Goal: Information Seeking & Learning: Learn about a topic

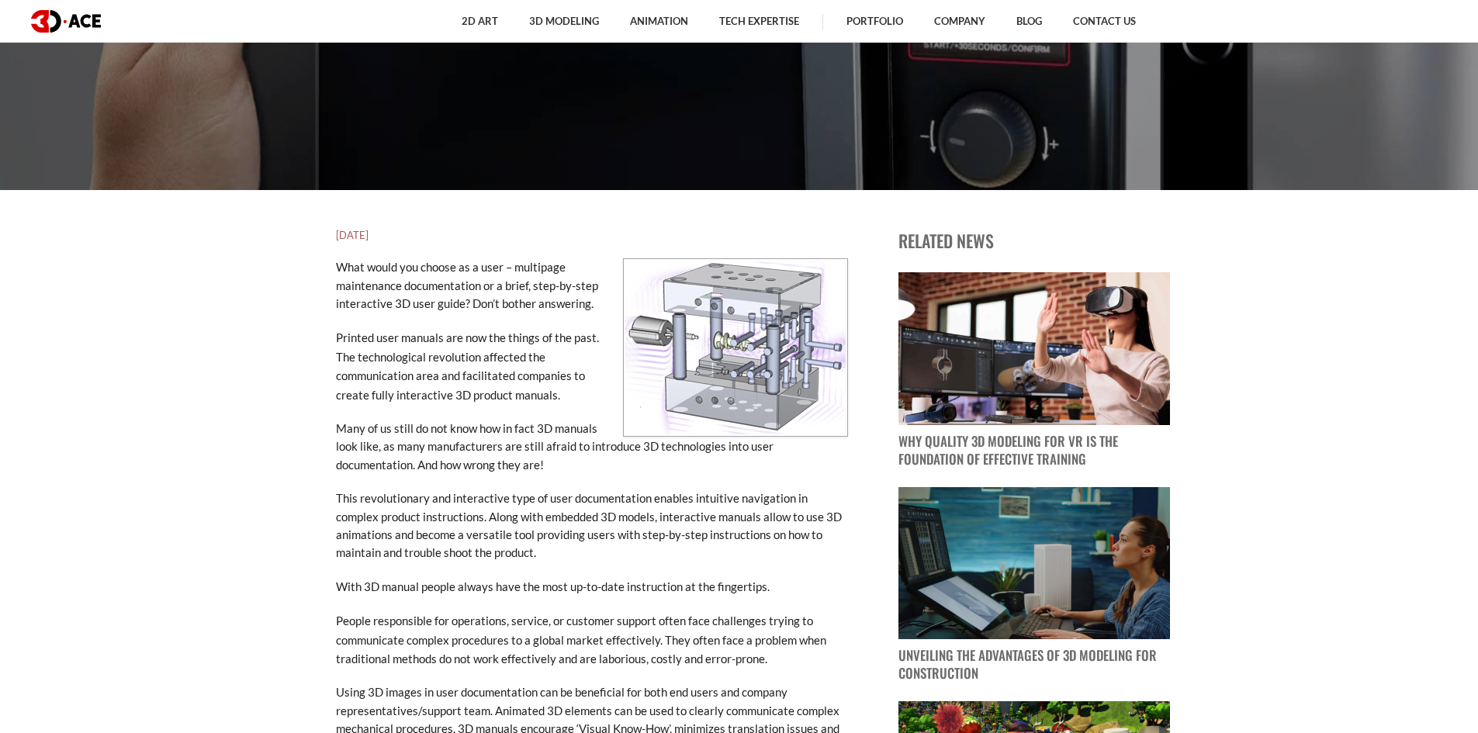
scroll to position [310, 0]
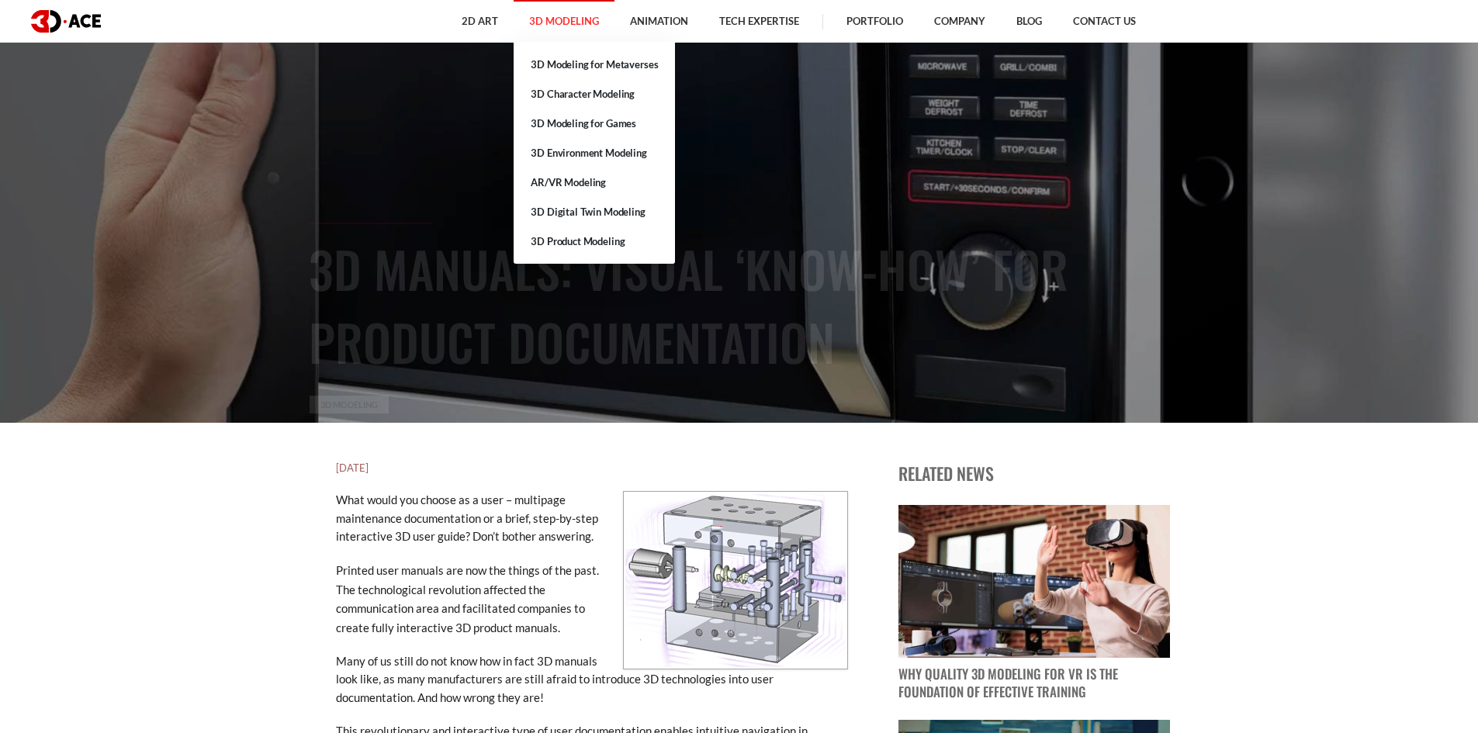
click at [571, 19] on link "3D Modeling" at bounding box center [564, 21] width 101 height 43
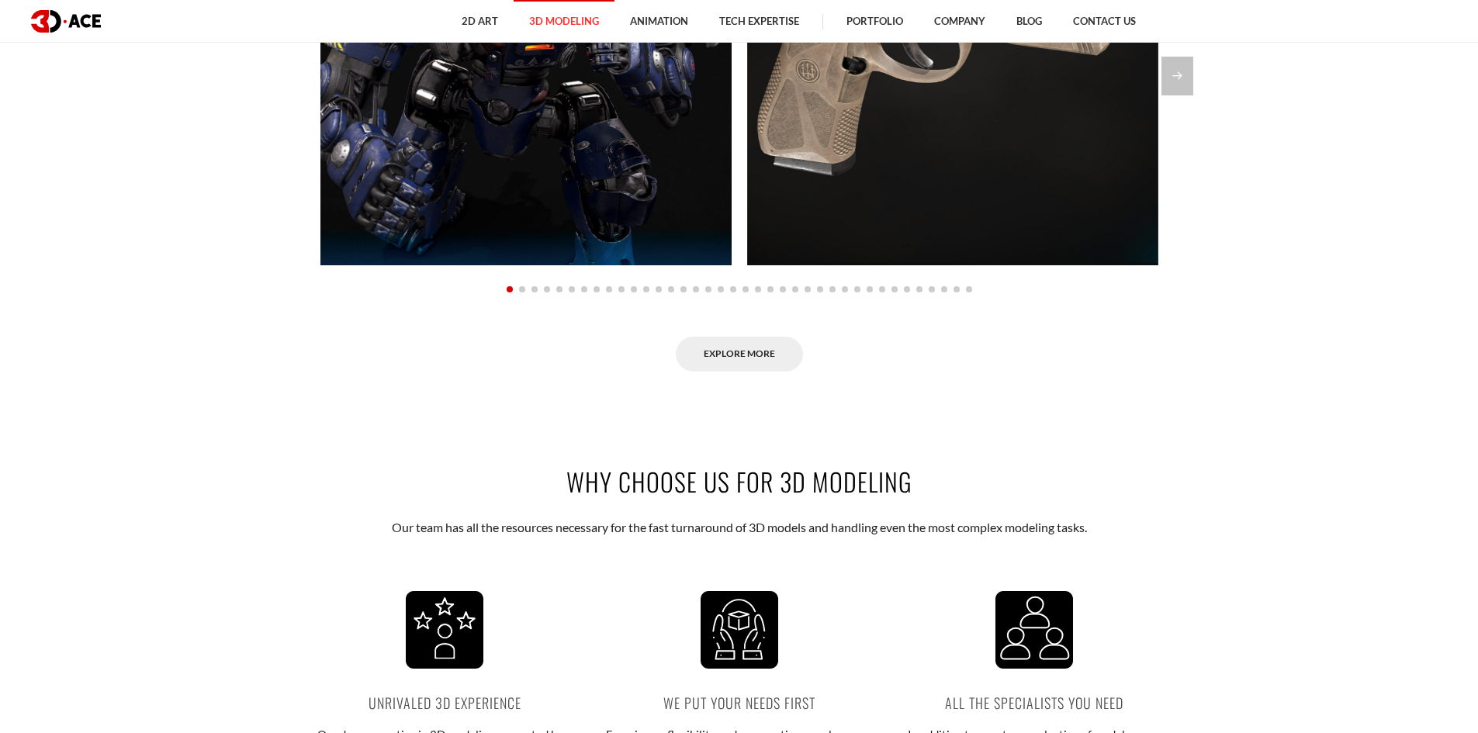
scroll to position [1474, 0]
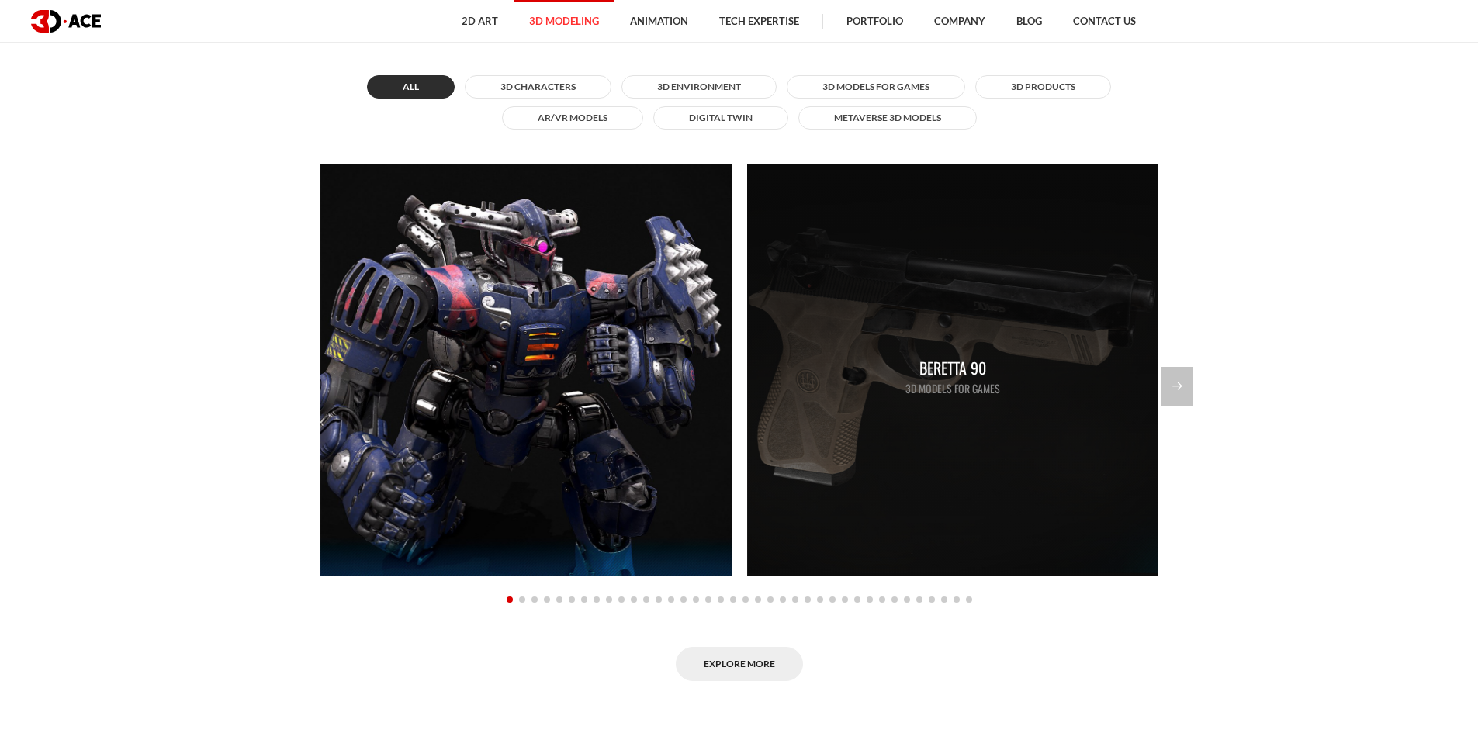
click at [994, 370] on p "Beretta 90" at bounding box center [952, 368] width 95 height 24
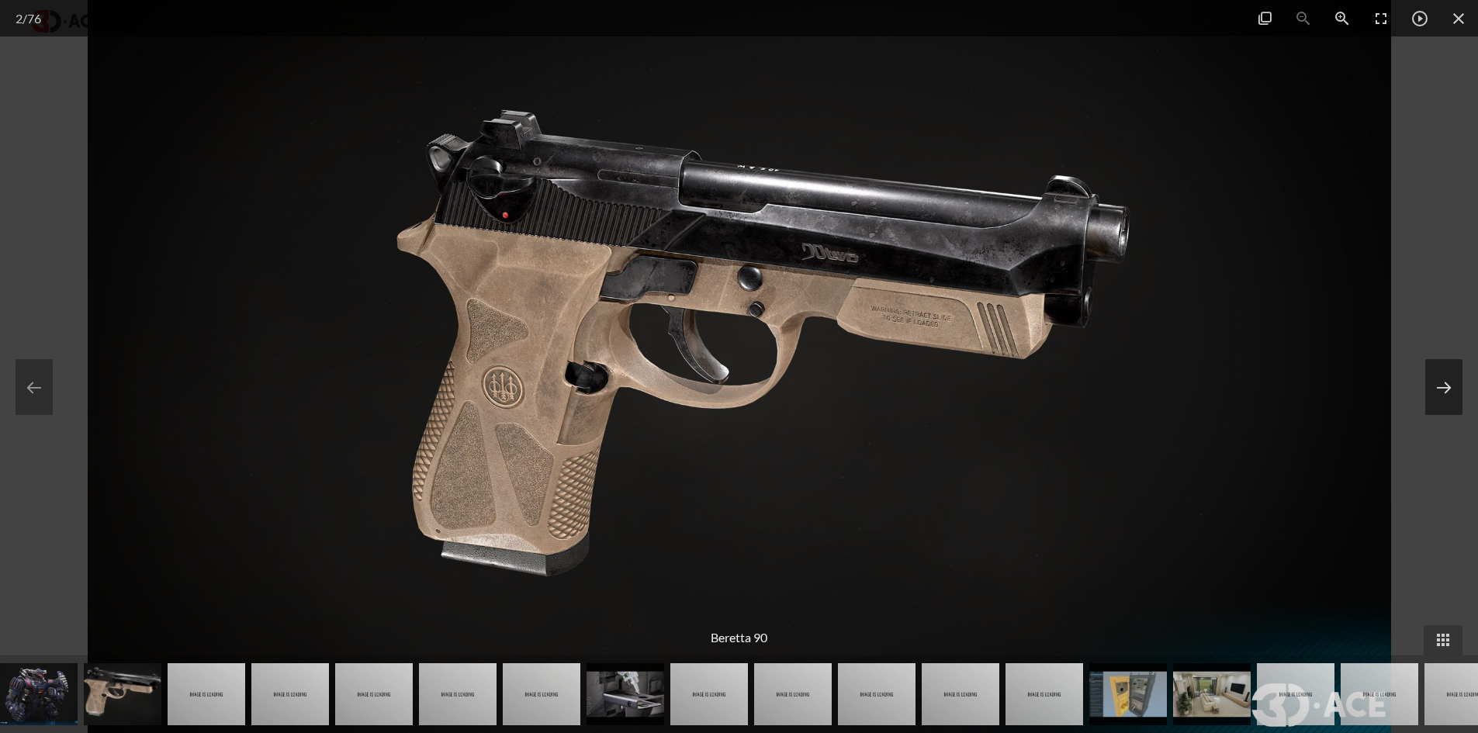
click at [1451, 375] on button at bounding box center [1443, 387] width 37 height 56
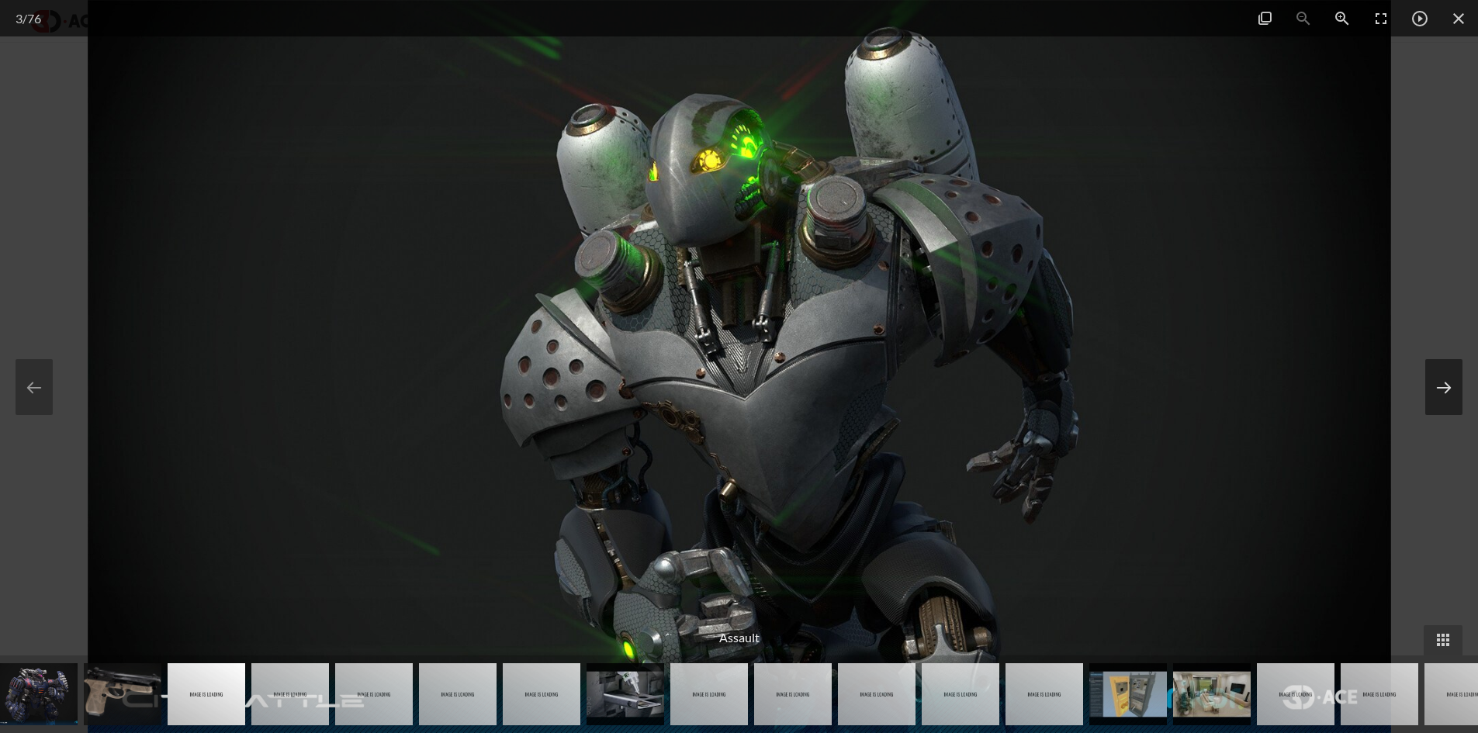
click at [1451, 375] on button at bounding box center [1443, 387] width 37 height 56
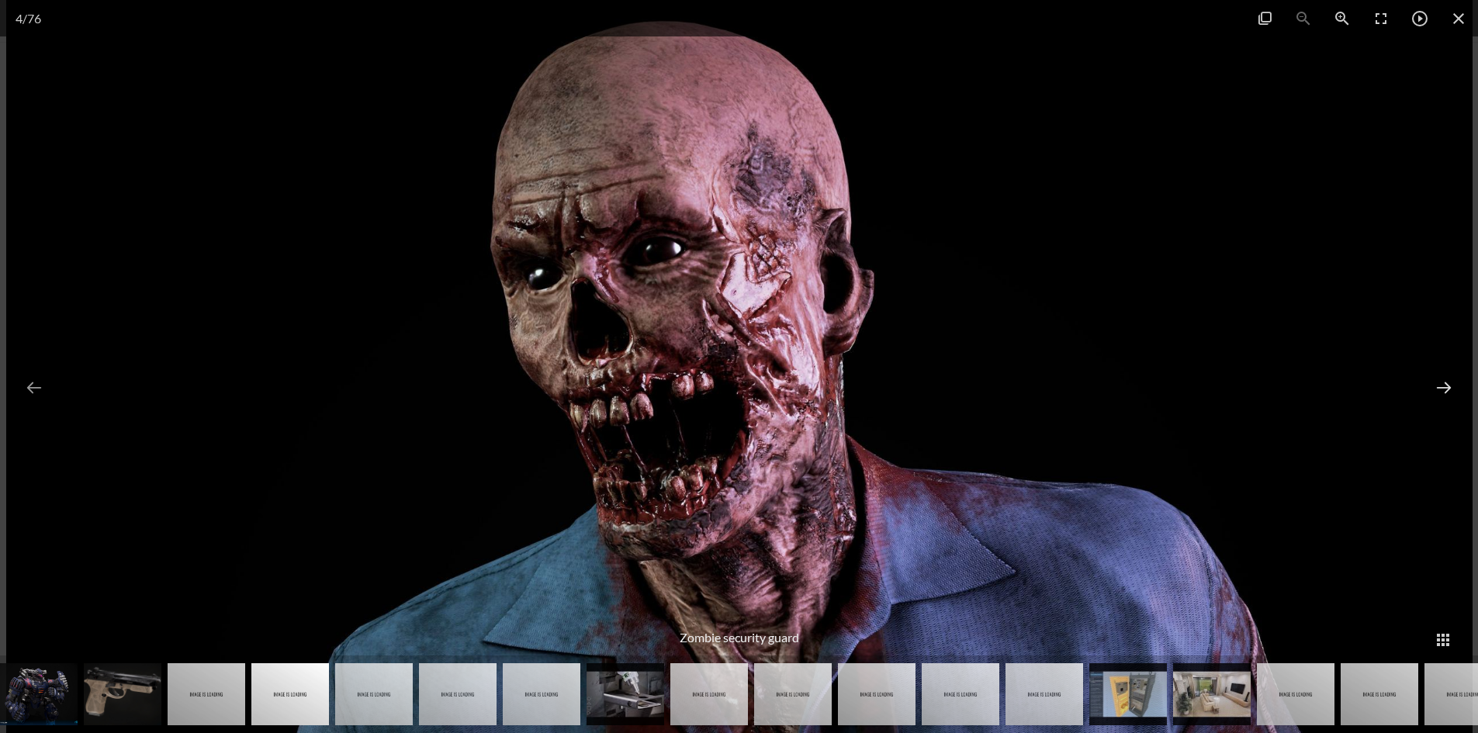
click at [1451, 375] on button at bounding box center [1443, 387] width 37 height 56
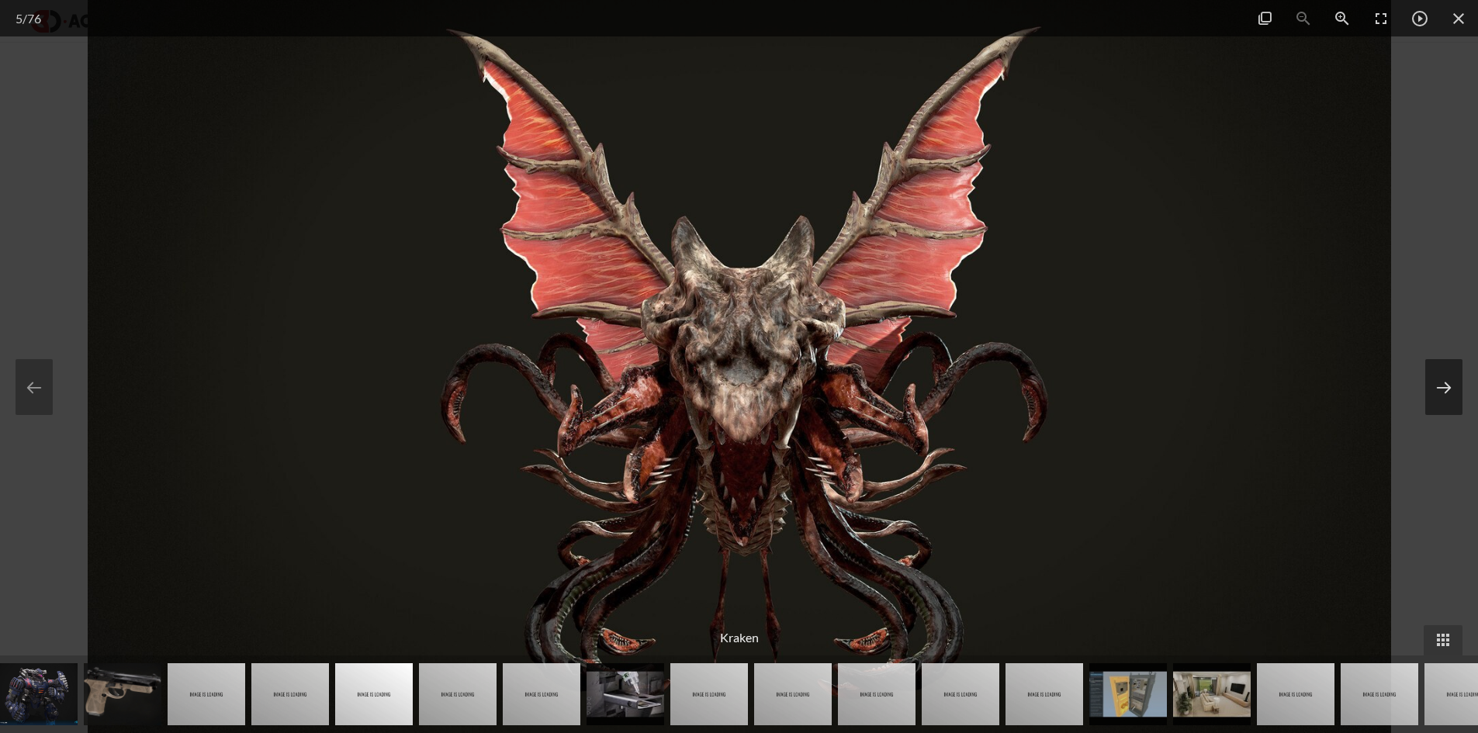
click at [1451, 375] on button at bounding box center [1443, 387] width 37 height 56
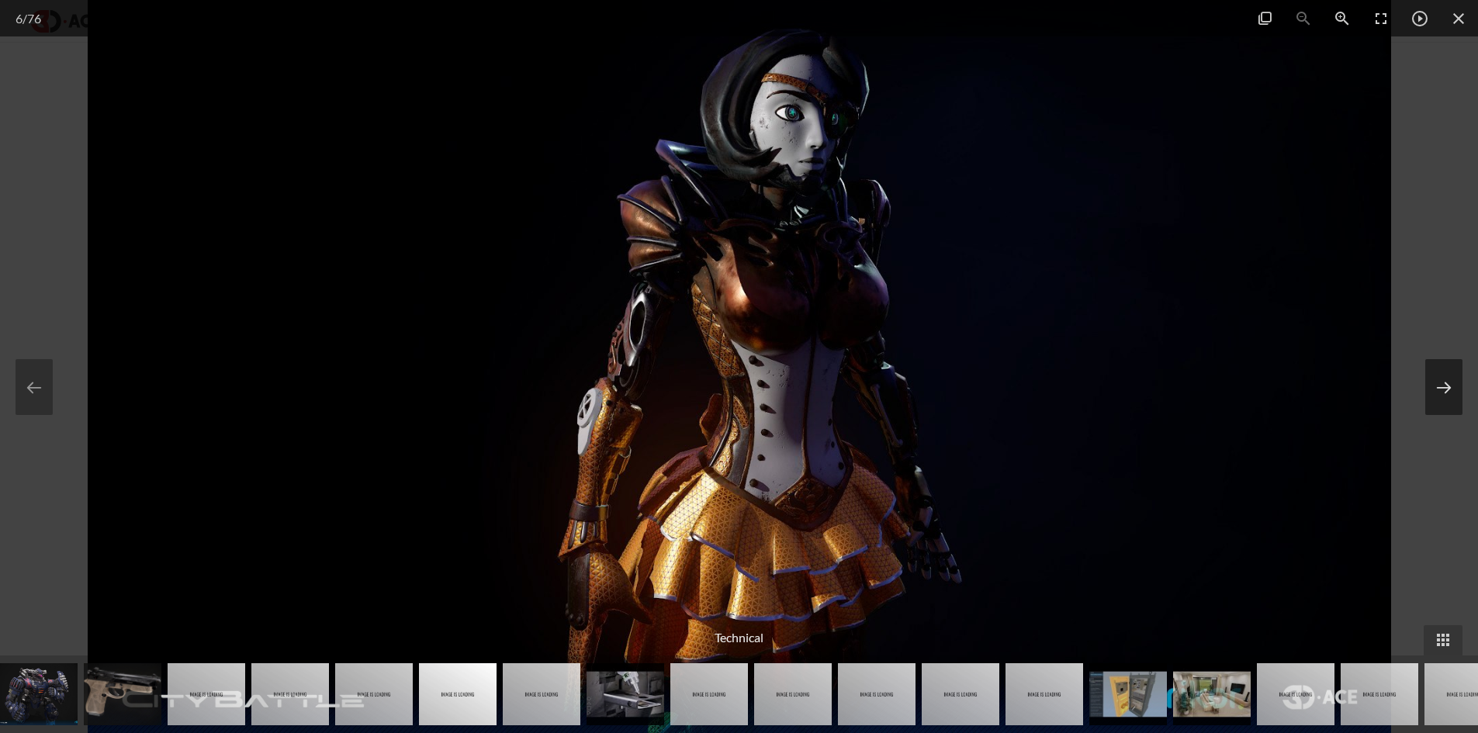
click at [1451, 375] on button at bounding box center [1443, 387] width 37 height 56
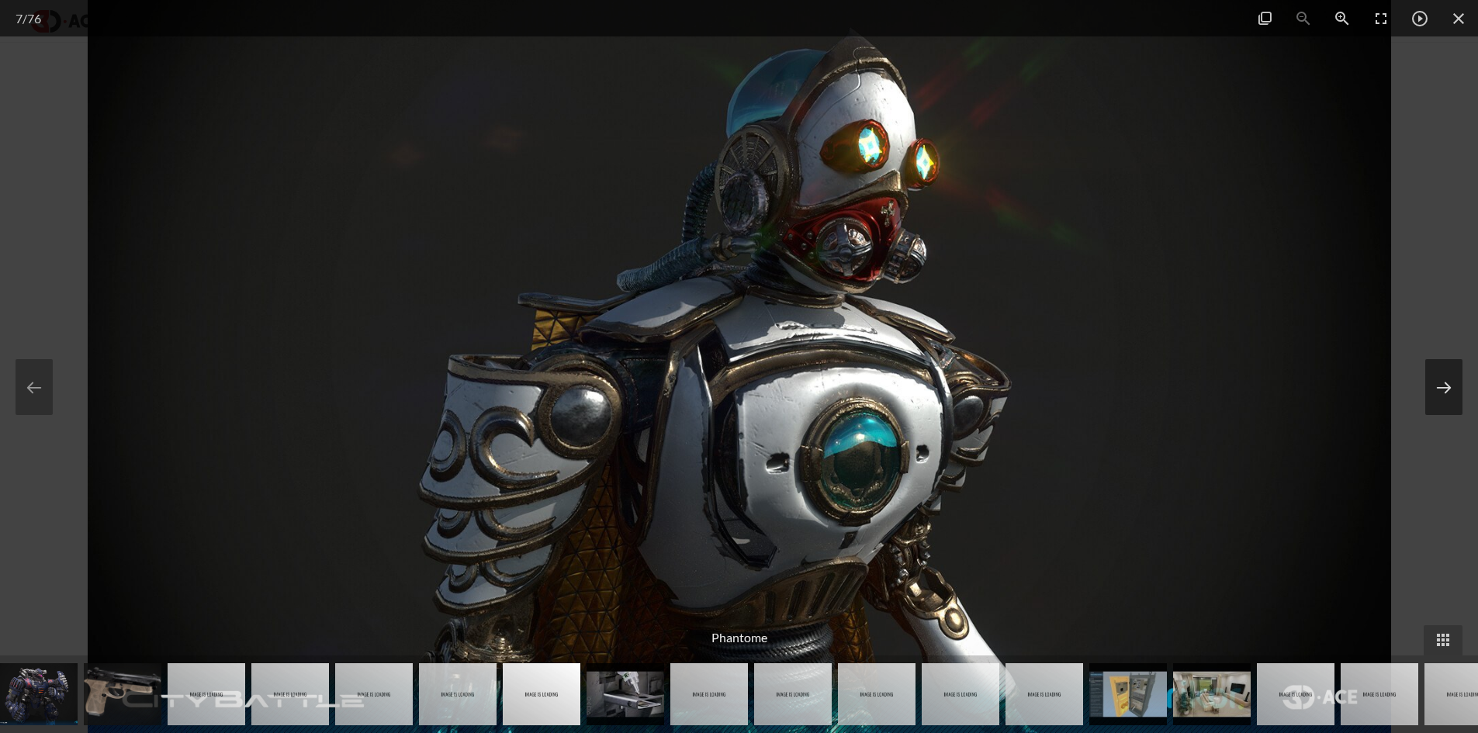
click at [1451, 375] on button at bounding box center [1443, 387] width 37 height 56
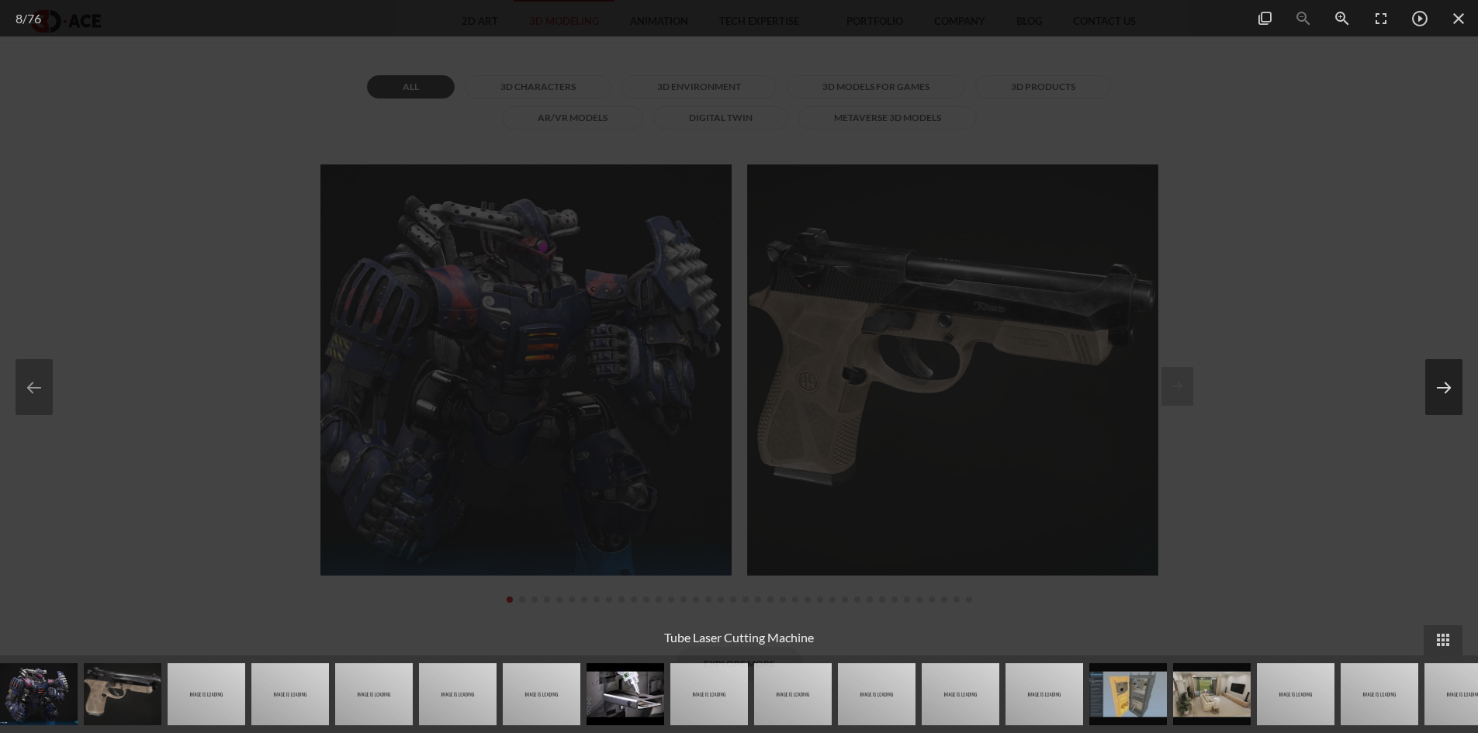
click at [1451, 375] on button at bounding box center [1443, 387] width 37 height 56
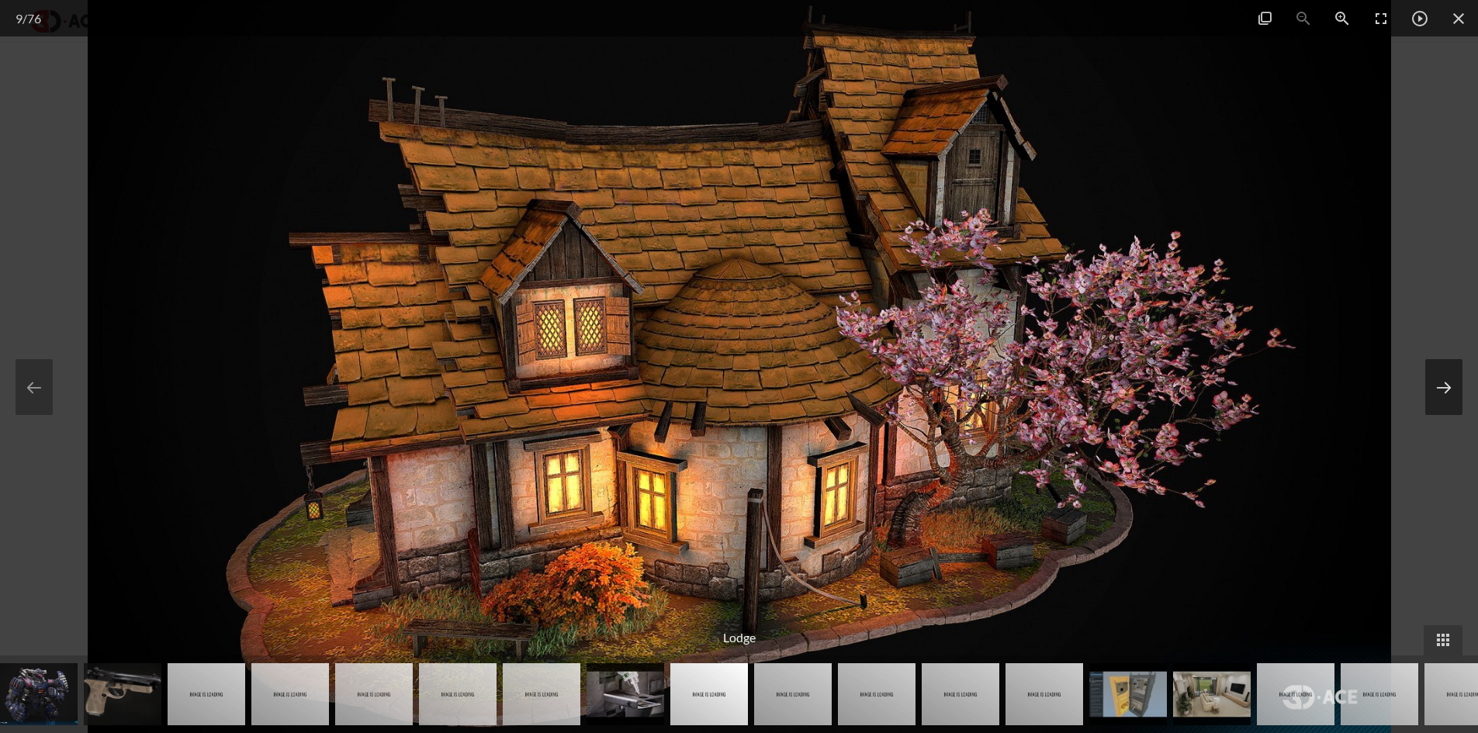
click at [1451, 375] on button at bounding box center [1443, 387] width 37 height 56
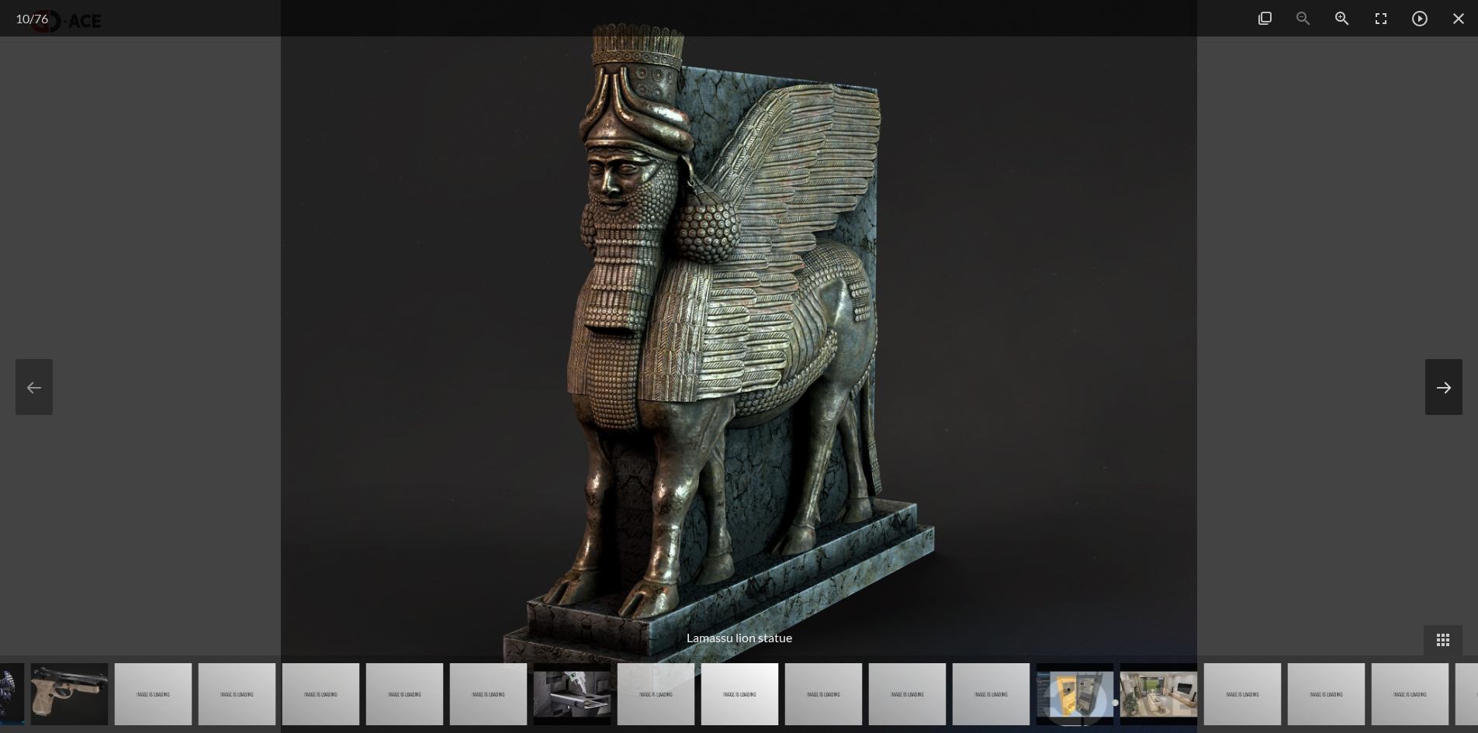
click at [1451, 375] on button at bounding box center [1443, 387] width 37 height 56
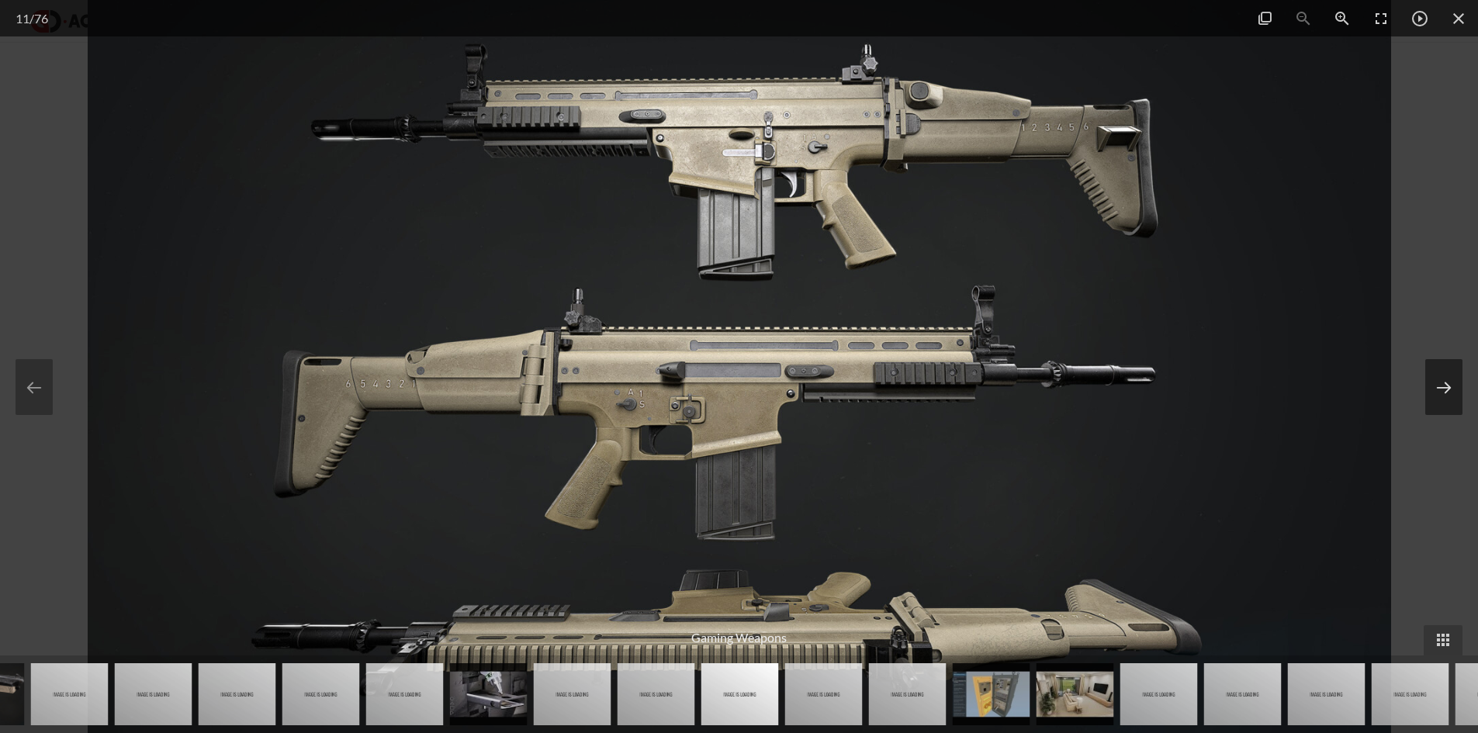
click at [1451, 375] on button at bounding box center [1443, 387] width 37 height 56
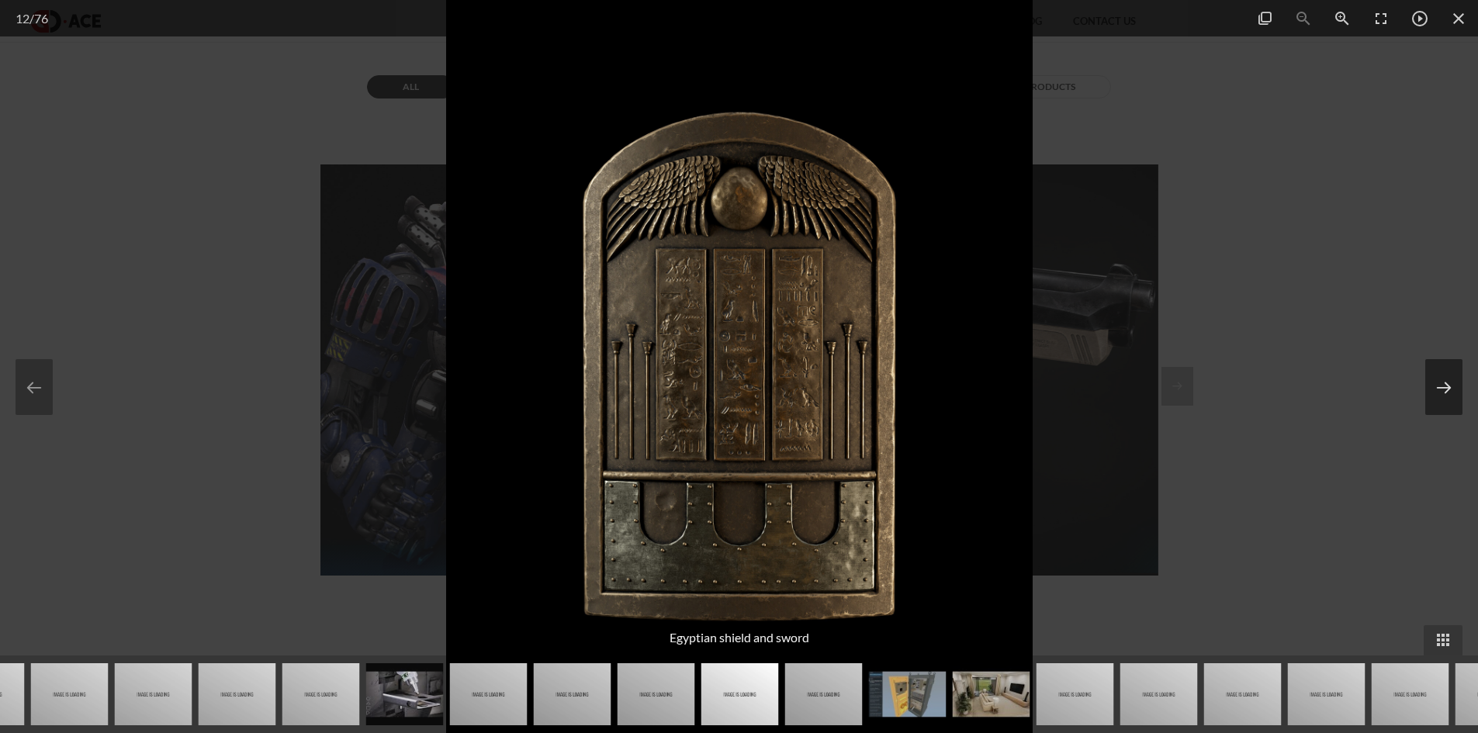
click at [1451, 375] on button at bounding box center [1443, 387] width 37 height 56
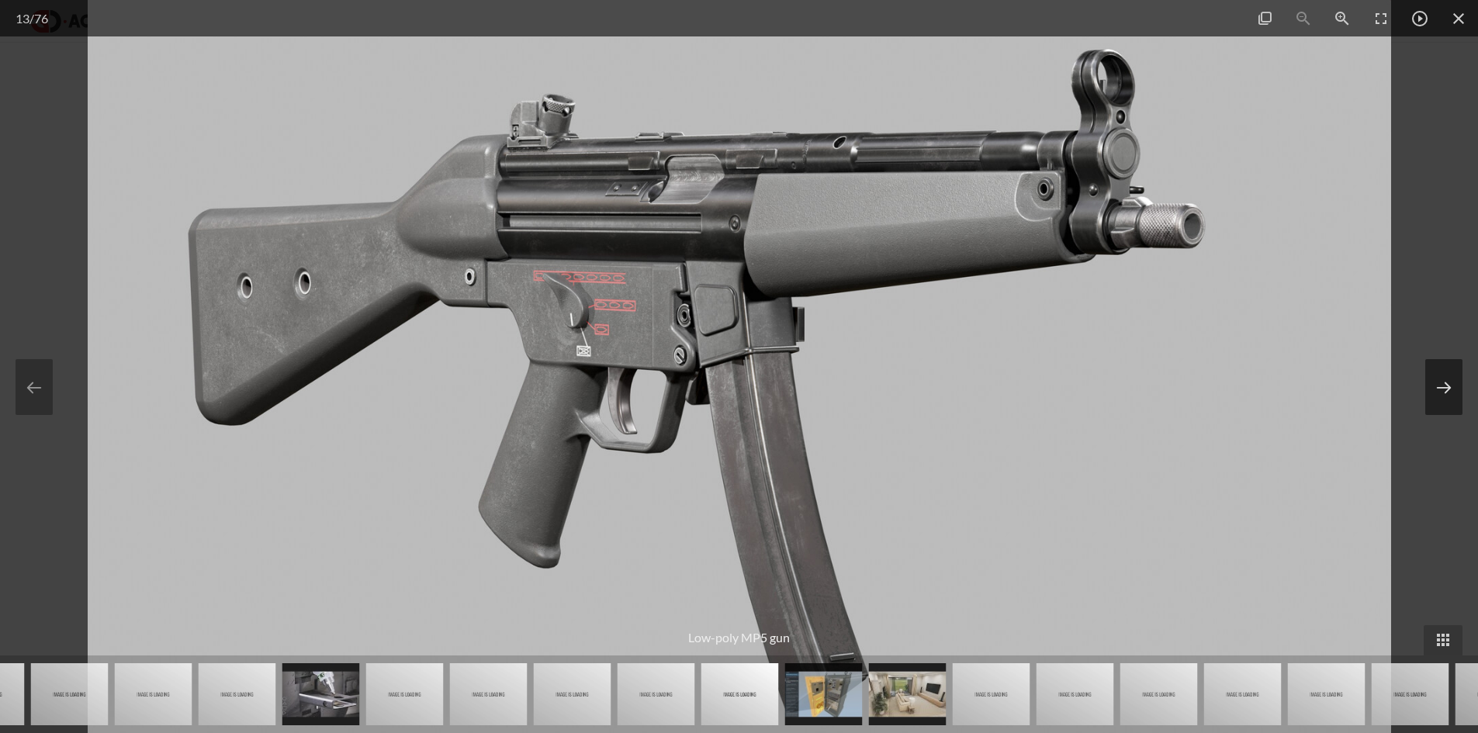
click at [1451, 375] on button at bounding box center [1443, 387] width 37 height 56
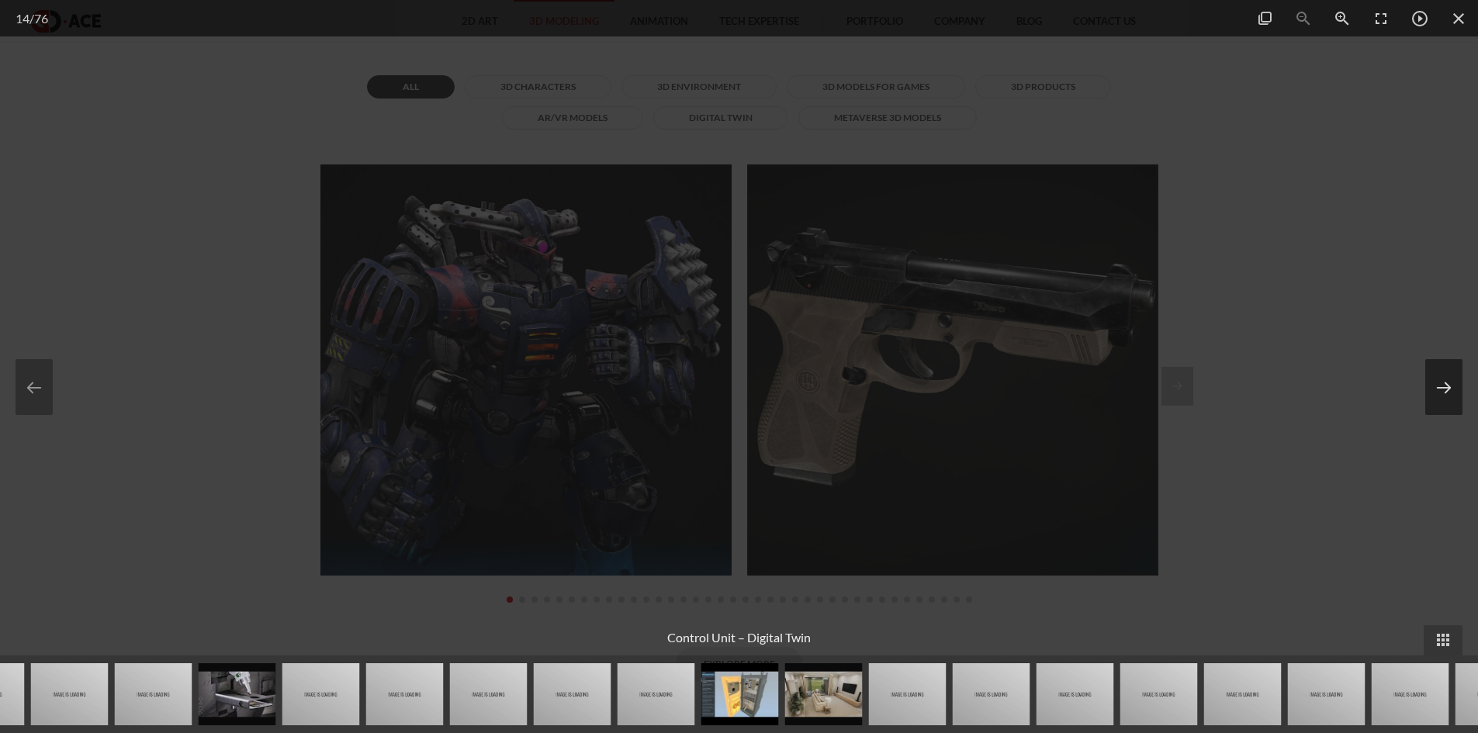
click at [1451, 375] on button at bounding box center [1443, 387] width 37 height 56
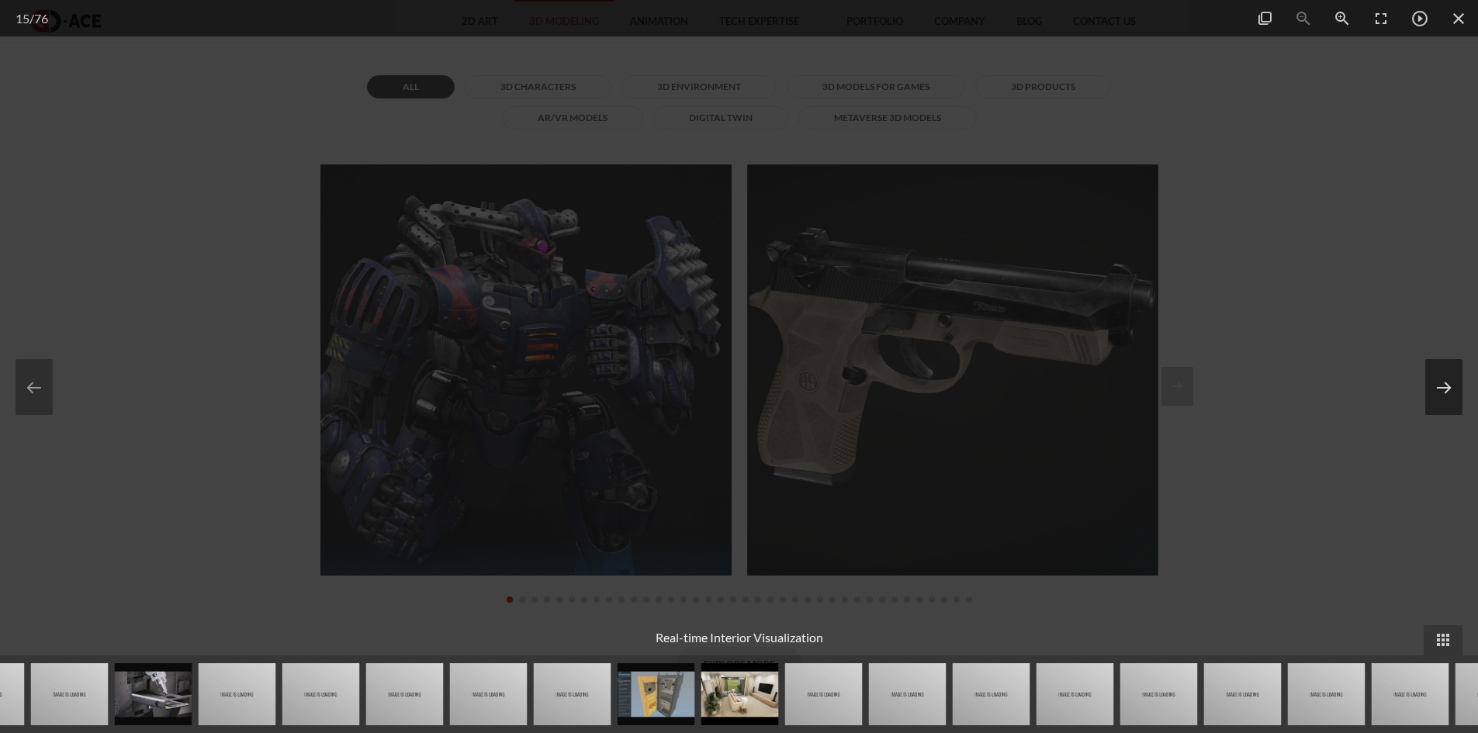
click at [1451, 375] on button at bounding box center [1443, 387] width 37 height 56
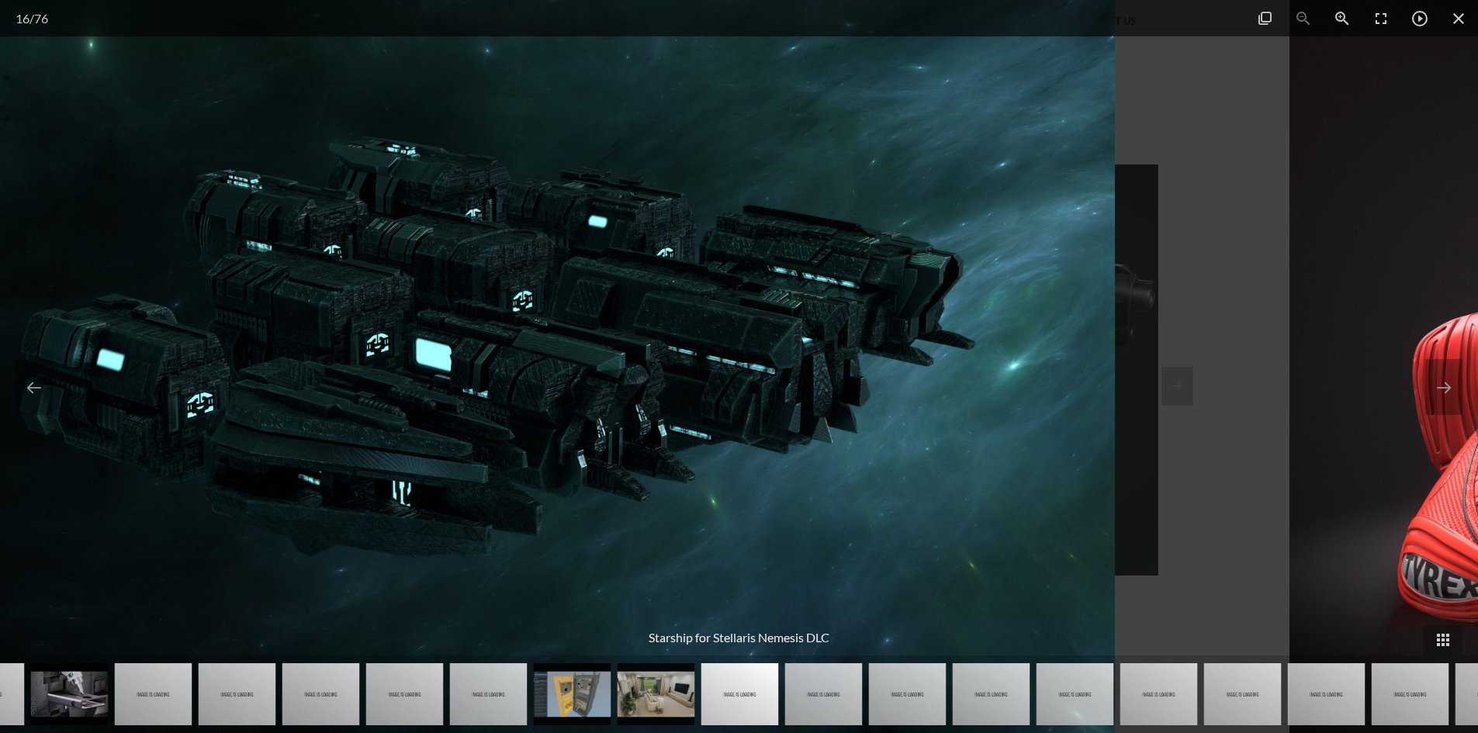
drag, startPoint x: 1349, startPoint y: 394, endPoint x: 687, endPoint y: 583, distance: 688.0
click at [983, 469] on img at bounding box center [463, 366] width 1303 height 733
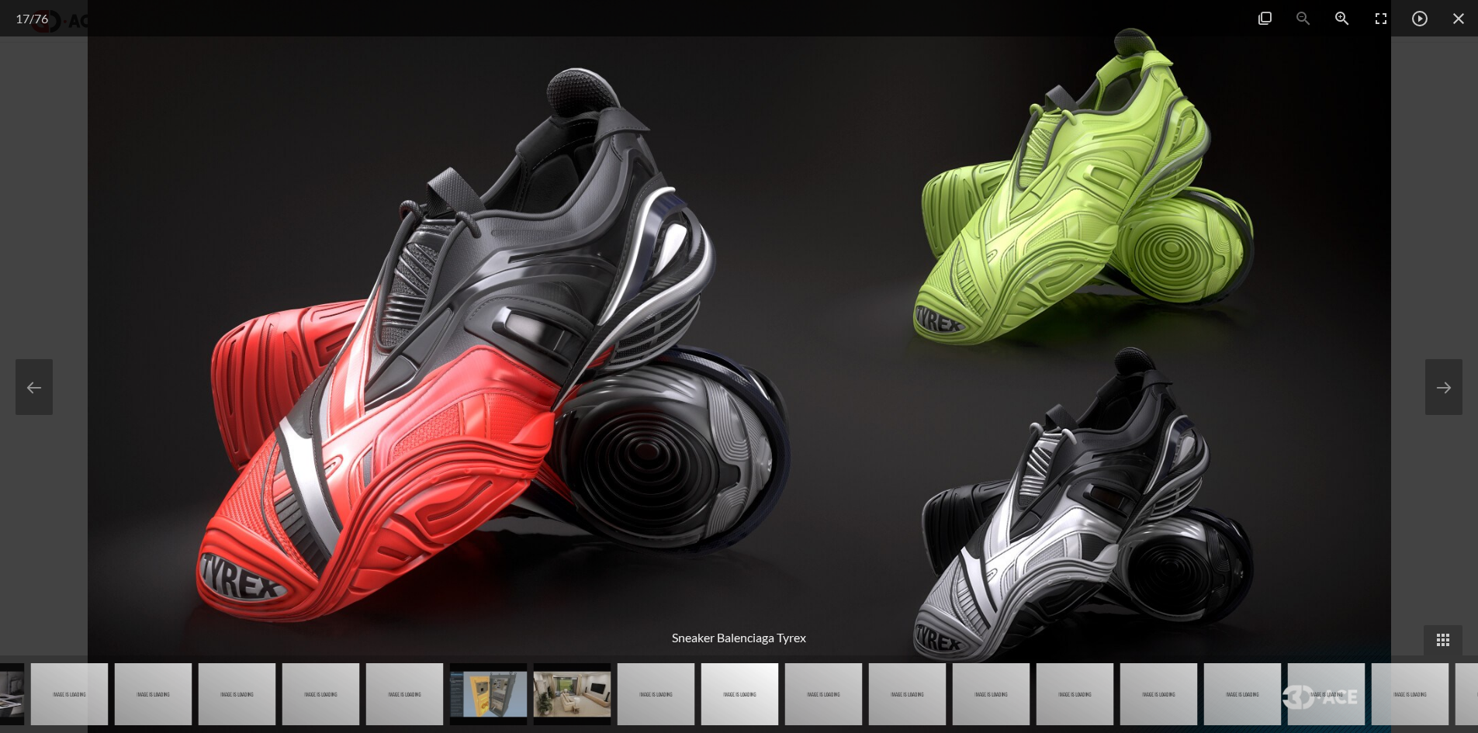
drag, startPoint x: 1300, startPoint y: 486, endPoint x: 579, endPoint y: 513, distance: 721.9
click at [632, 507] on img at bounding box center [739, 366] width 1303 height 733
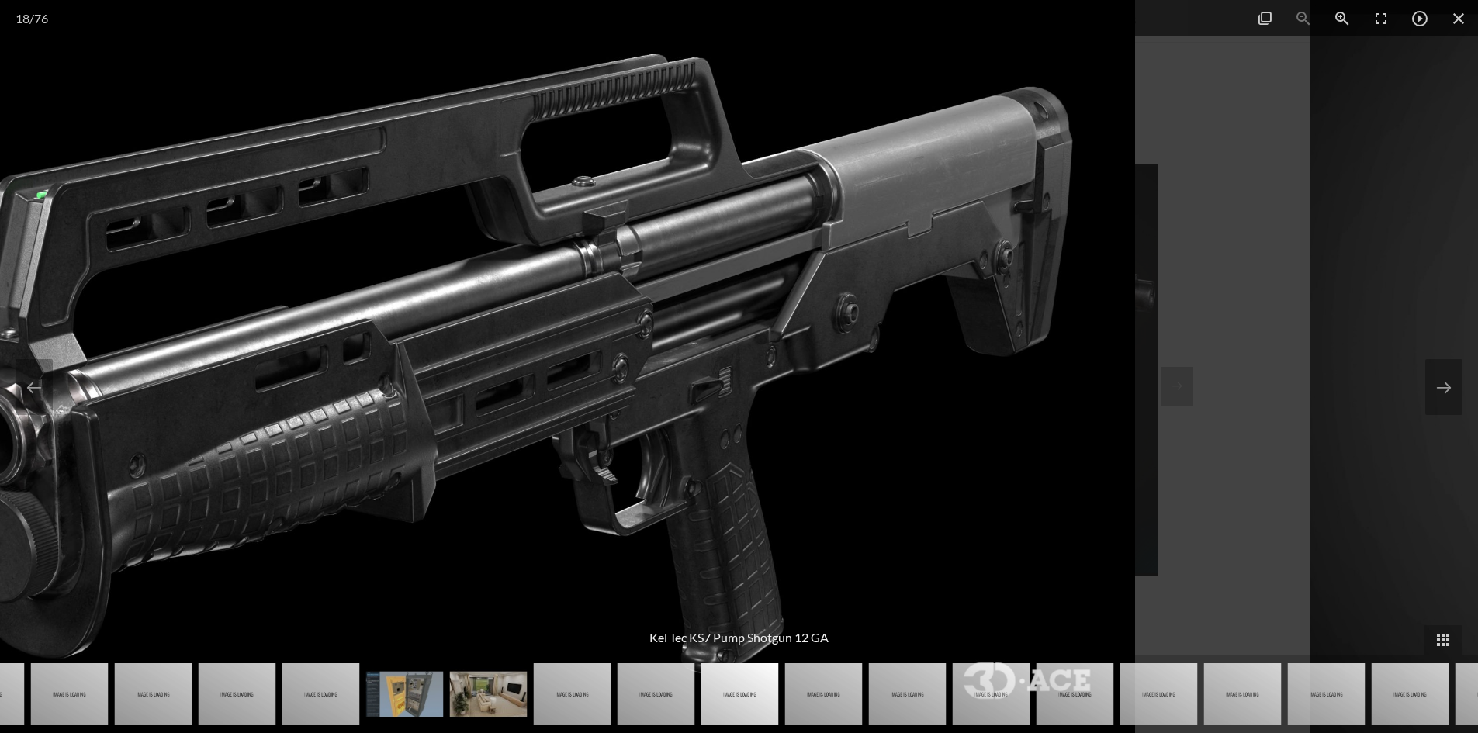
drag, startPoint x: 1237, startPoint y: 473, endPoint x: 192, endPoint y: 593, distance: 1052.4
click at [771, 472] on img at bounding box center [483, 366] width 1303 height 733
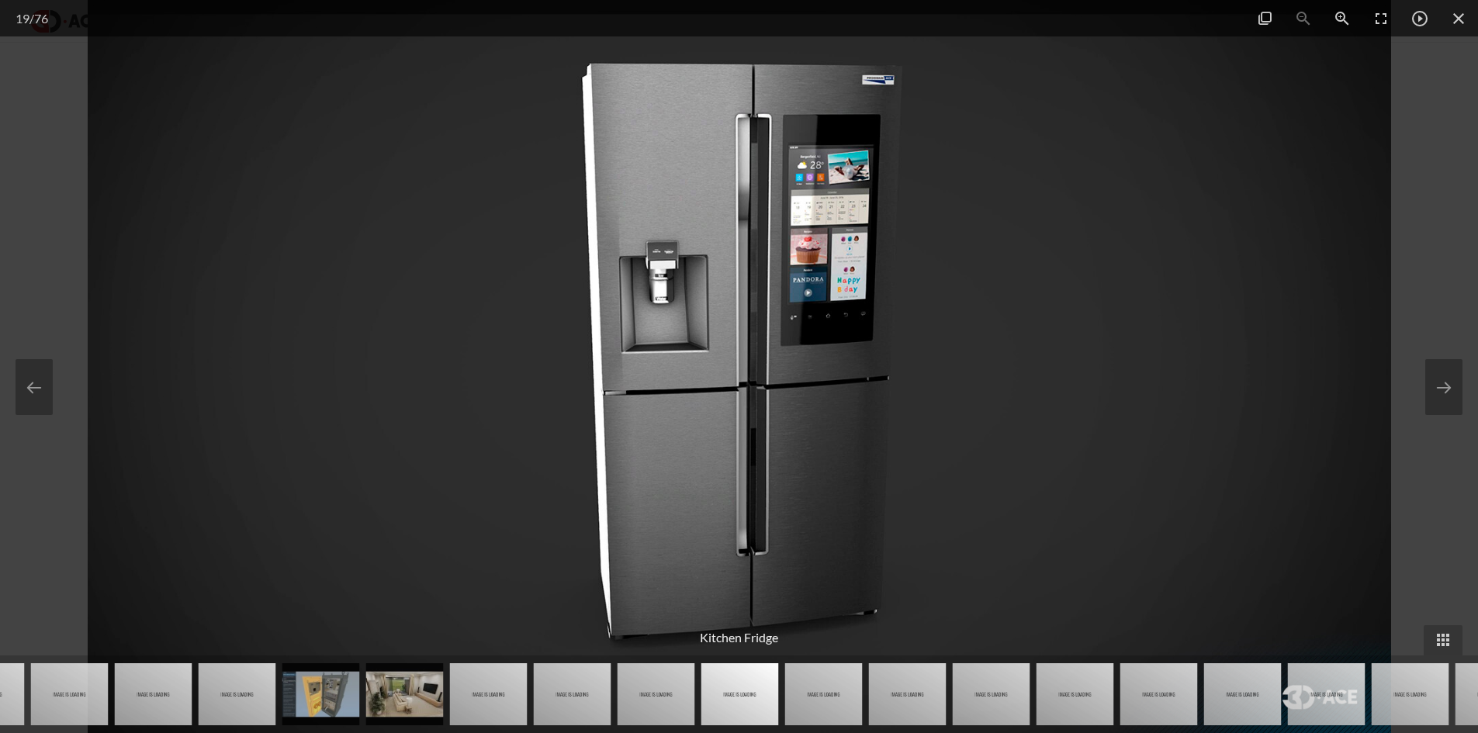
drag, startPoint x: 1229, startPoint y: 413, endPoint x: 429, endPoint y: 472, distance: 802.6
click at [745, 421] on img at bounding box center [739, 366] width 1303 height 733
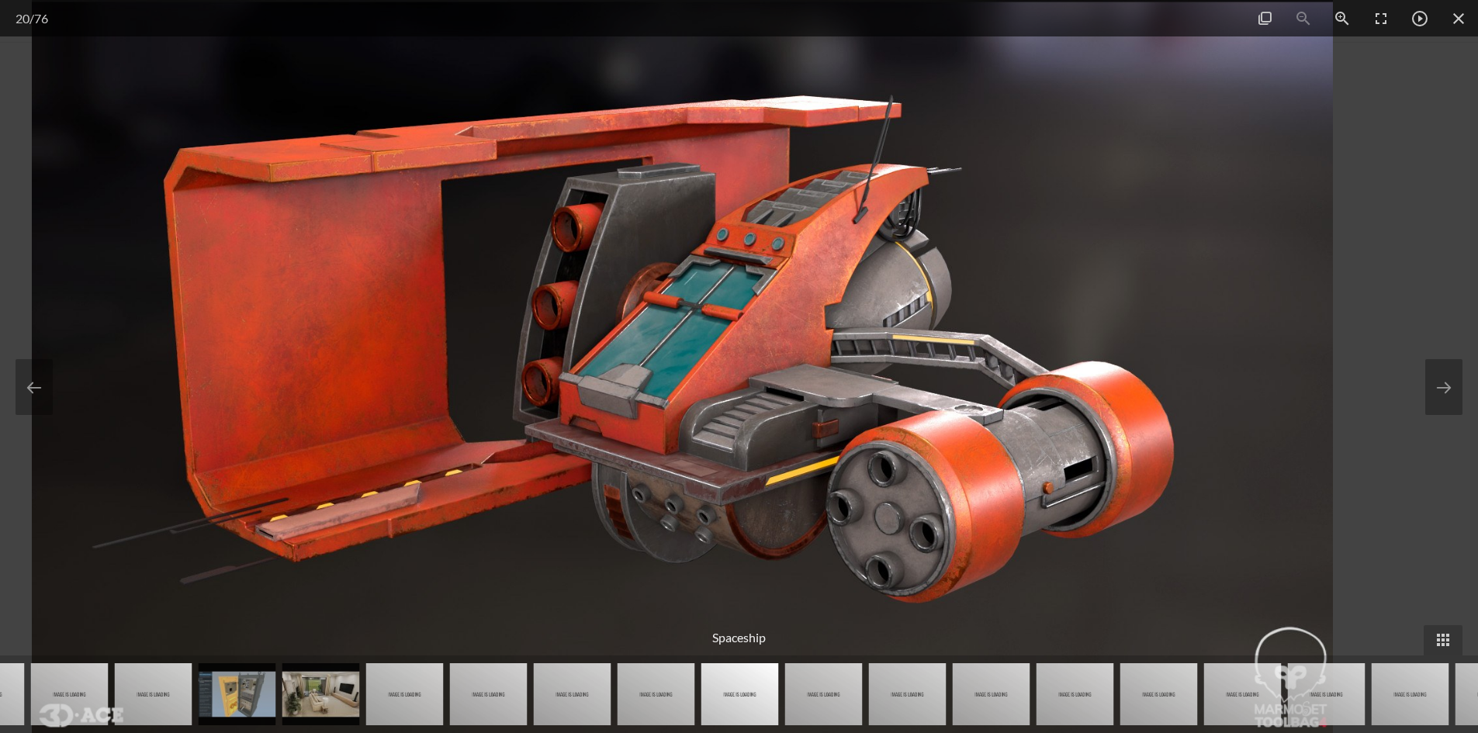
drag, startPoint x: 1257, startPoint y: 353, endPoint x: 608, endPoint y: 448, distance: 656.1
click at [695, 435] on img at bounding box center [682, 366] width 1300 height 733
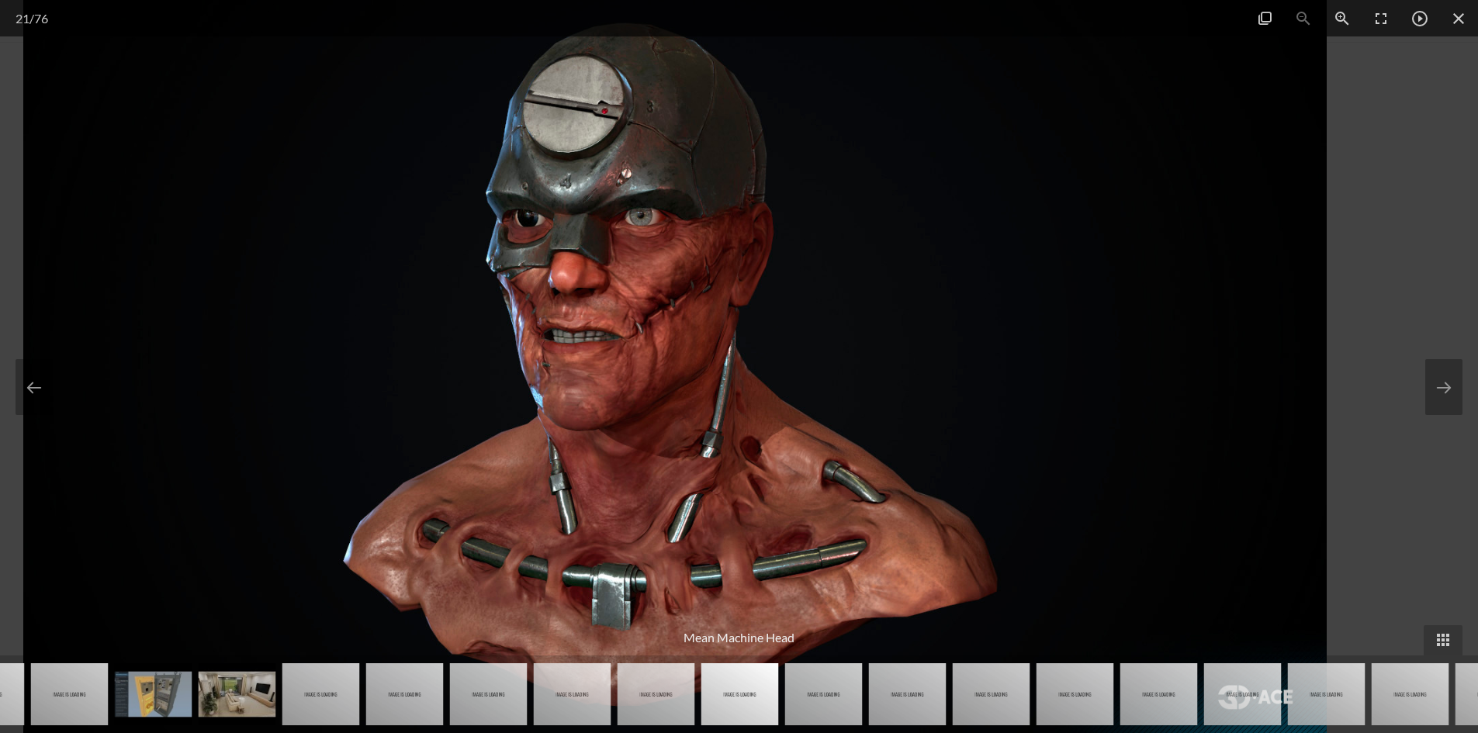
drag, startPoint x: 1247, startPoint y: 298, endPoint x: 755, endPoint y: 348, distance: 494.3
click at [806, 340] on img at bounding box center [674, 366] width 1303 height 733
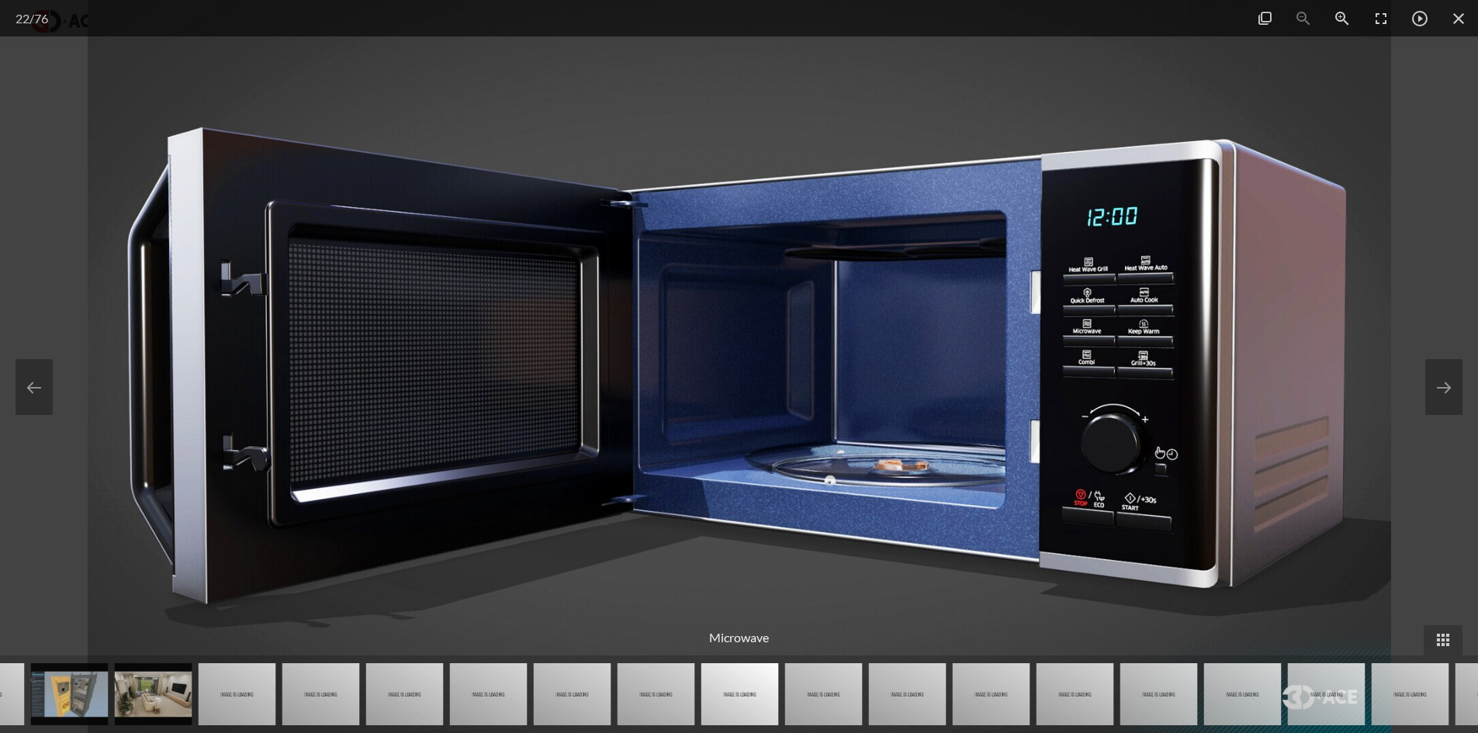
drag, startPoint x: 205, startPoint y: 470, endPoint x: 621, endPoint y: 479, distance: 416.7
click at [566, 479] on img at bounding box center [739, 366] width 1303 height 733
drag, startPoint x: 621, startPoint y: 479, endPoint x: 1097, endPoint y: 420, distance: 479.2
click at [1023, 437] on div at bounding box center [739, 366] width 1478 height 733
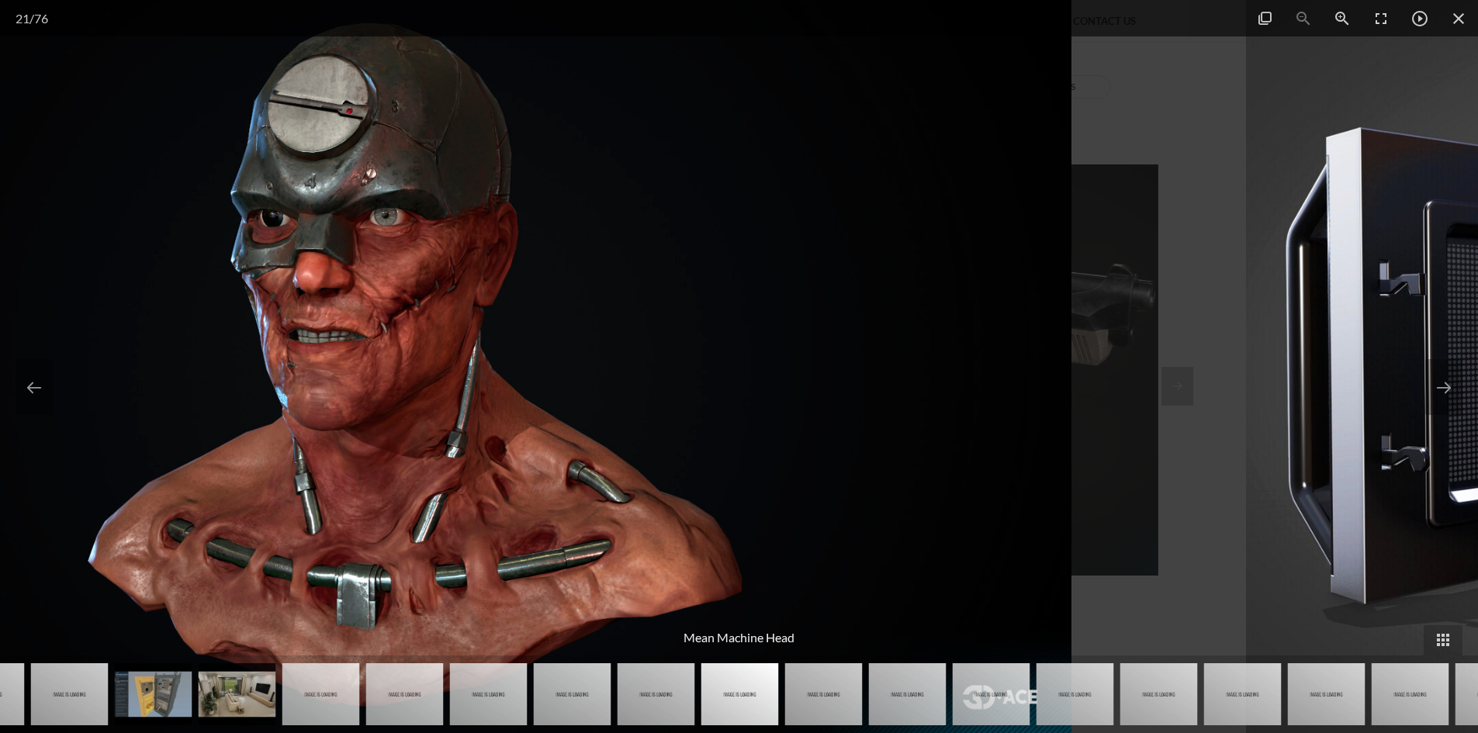
drag, startPoint x: 1251, startPoint y: 351, endPoint x: 675, endPoint y: 427, distance: 581.3
click at [722, 420] on img at bounding box center [419, 366] width 1303 height 733
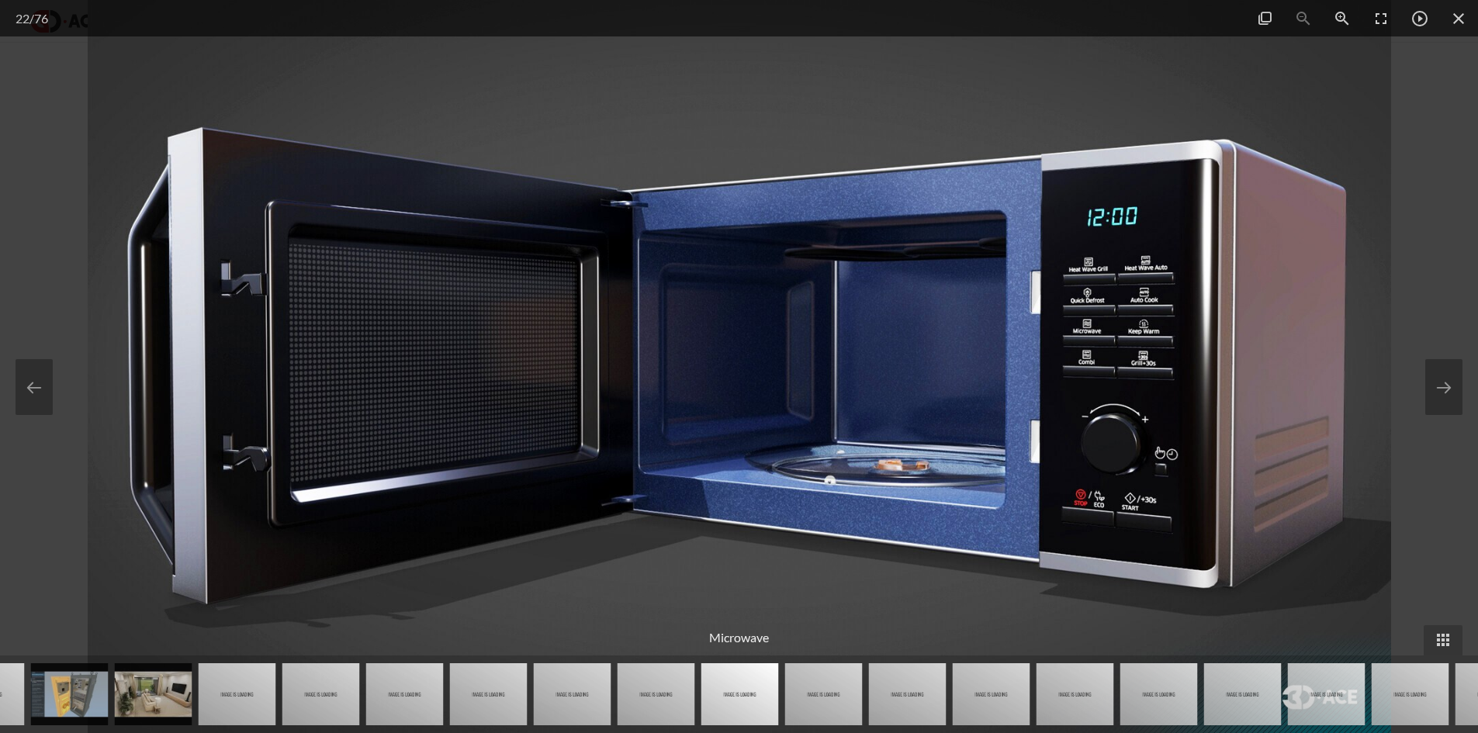
drag, startPoint x: 1186, startPoint y: 304, endPoint x: 731, endPoint y: 403, distance: 466.0
click at [754, 397] on img at bounding box center [739, 366] width 1303 height 733
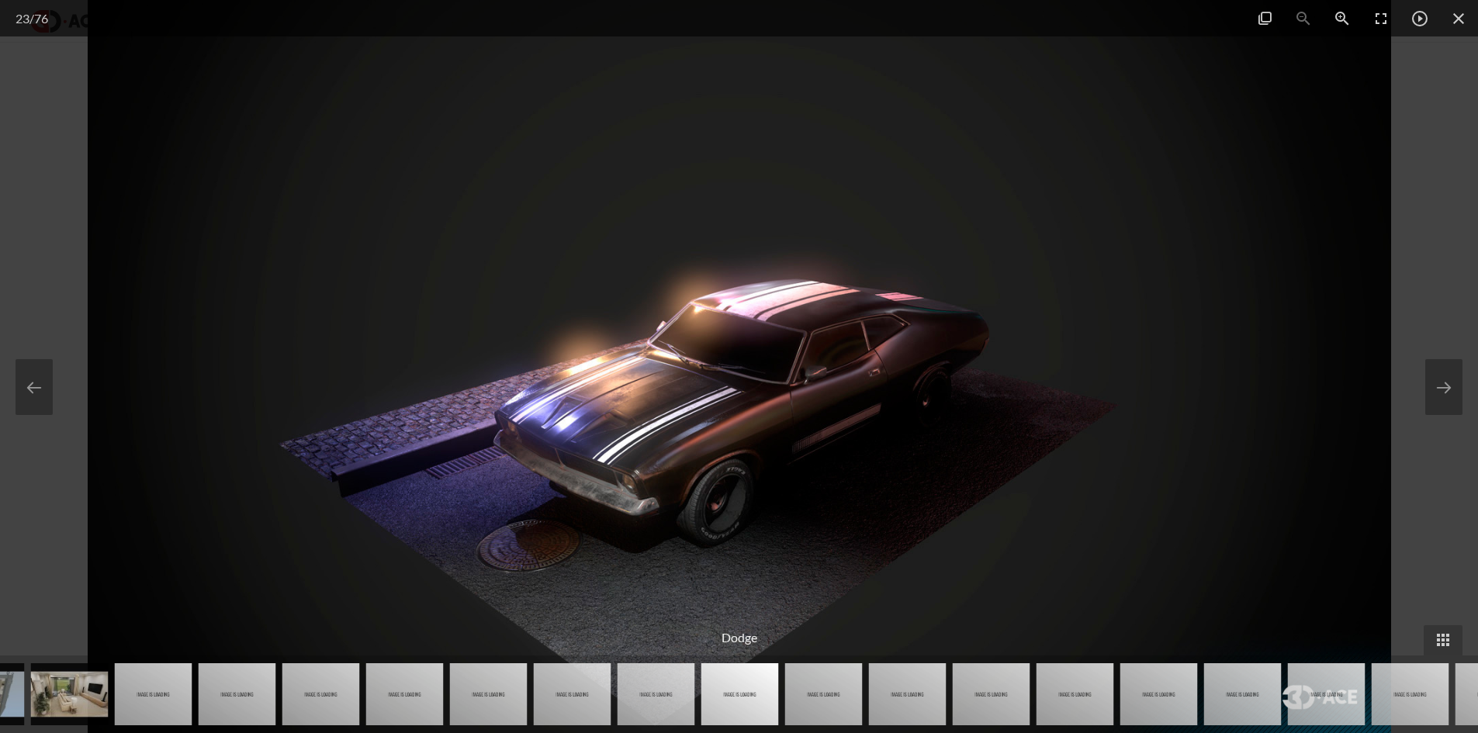
drag, startPoint x: 1157, startPoint y: 437, endPoint x: 829, endPoint y: 424, distance: 327.6
click at [935, 415] on img at bounding box center [739, 366] width 1303 height 733
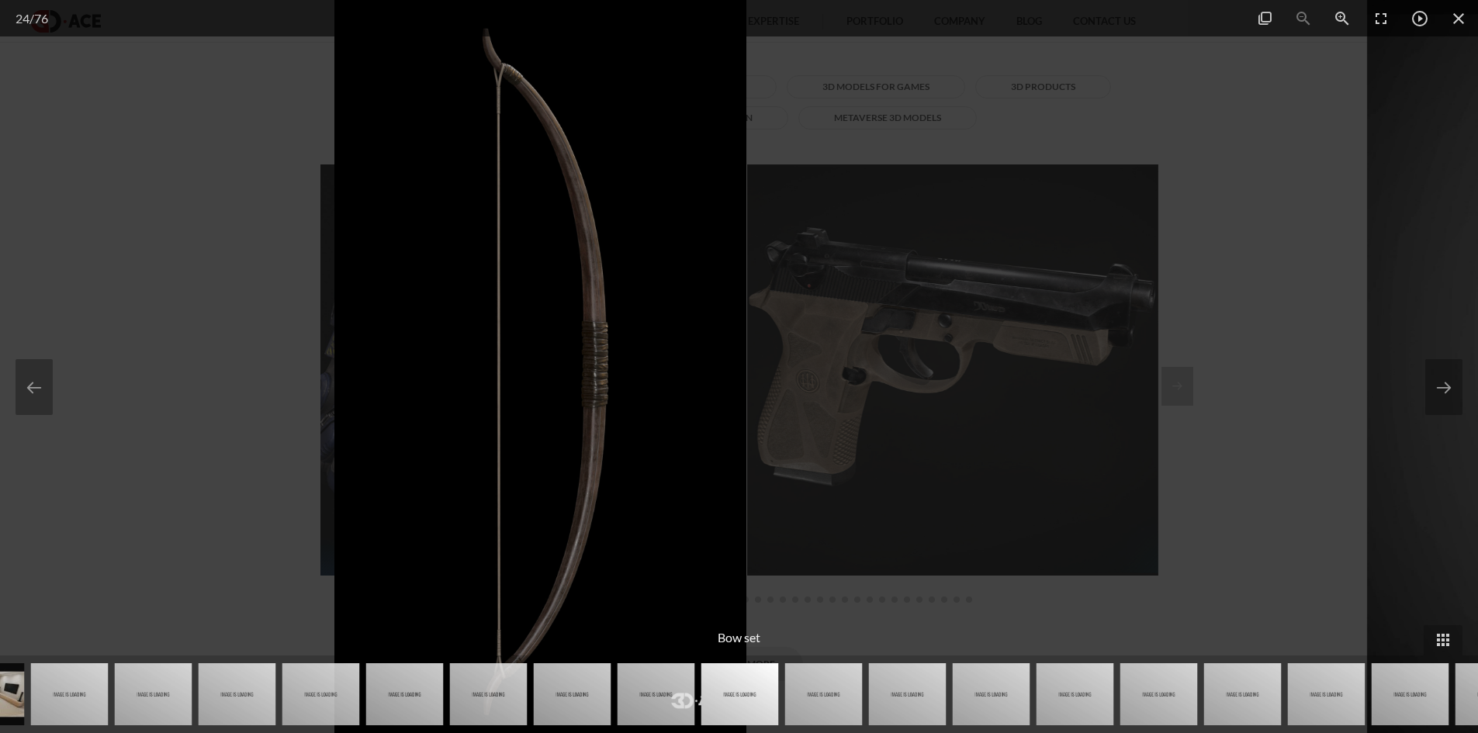
drag, startPoint x: 1083, startPoint y: 362, endPoint x: 762, endPoint y: 396, distance: 322.9
click at [1051, 362] on div at bounding box center [540, 366] width 1478 height 733
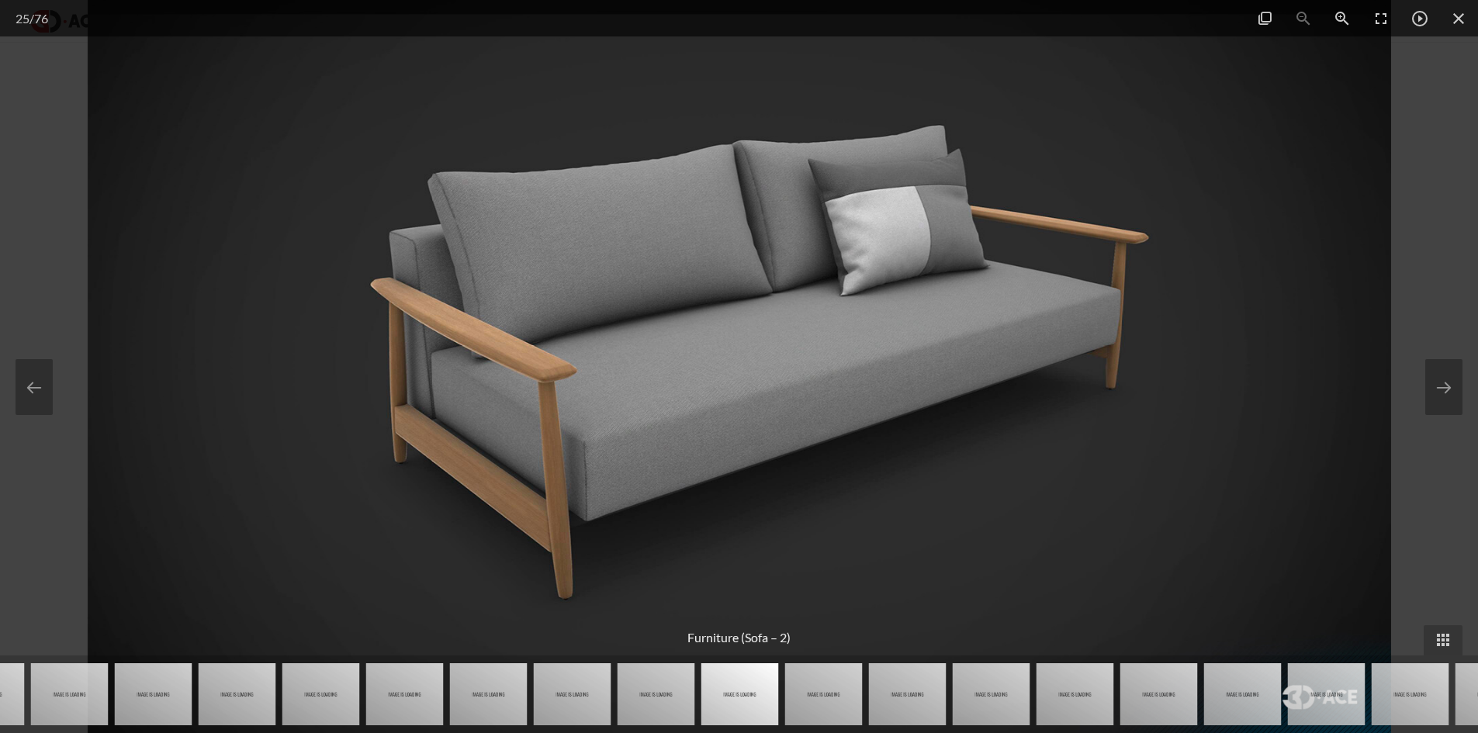
drag, startPoint x: 1140, startPoint y: 377, endPoint x: 697, endPoint y: 374, distance: 442.9
click at [833, 364] on img at bounding box center [739, 366] width 1303 height 733
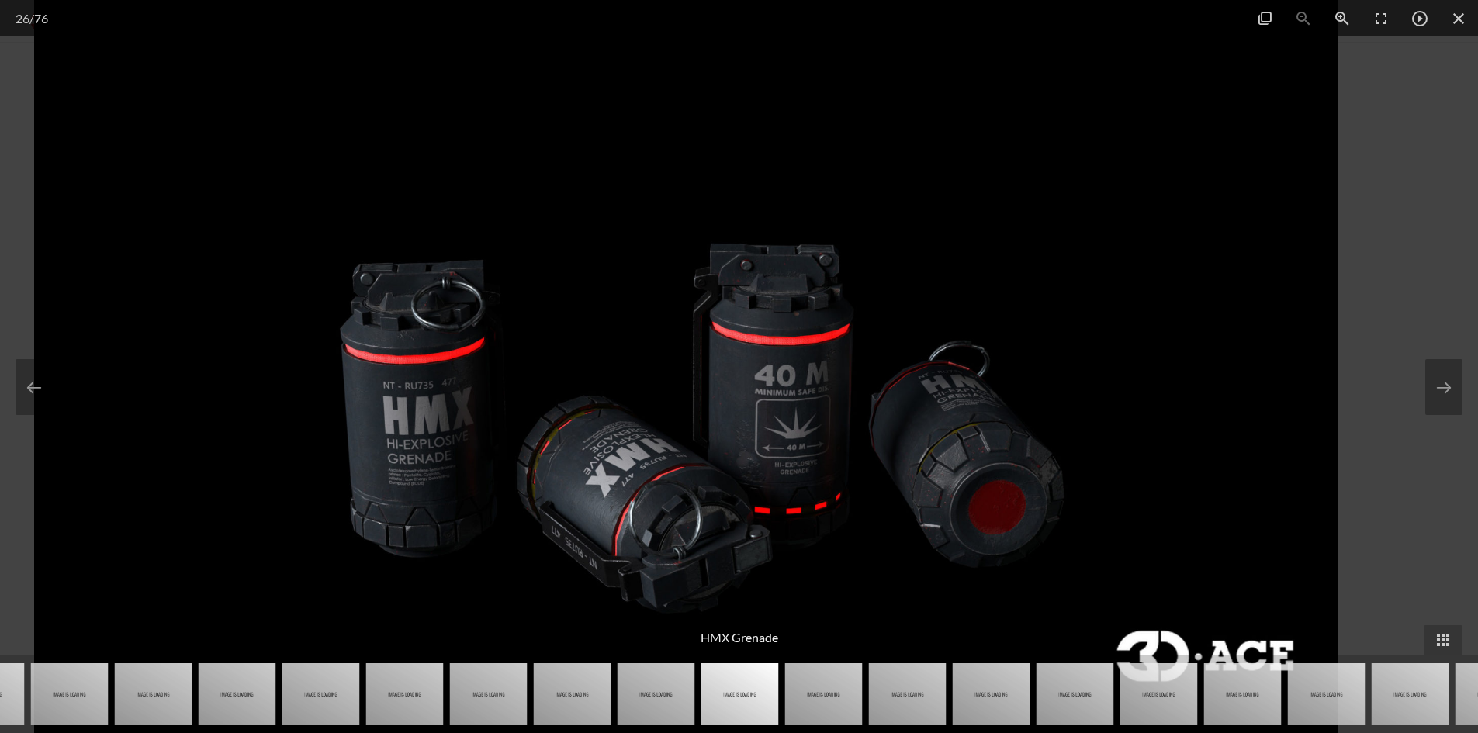
drag, startPoint x: 1237, startPoint y: 357, endPoint x: 622, endPoint y: 482, distance: 627.8
click at [634, 478] on img at bounding box center [685, 366] width 1303 height 733
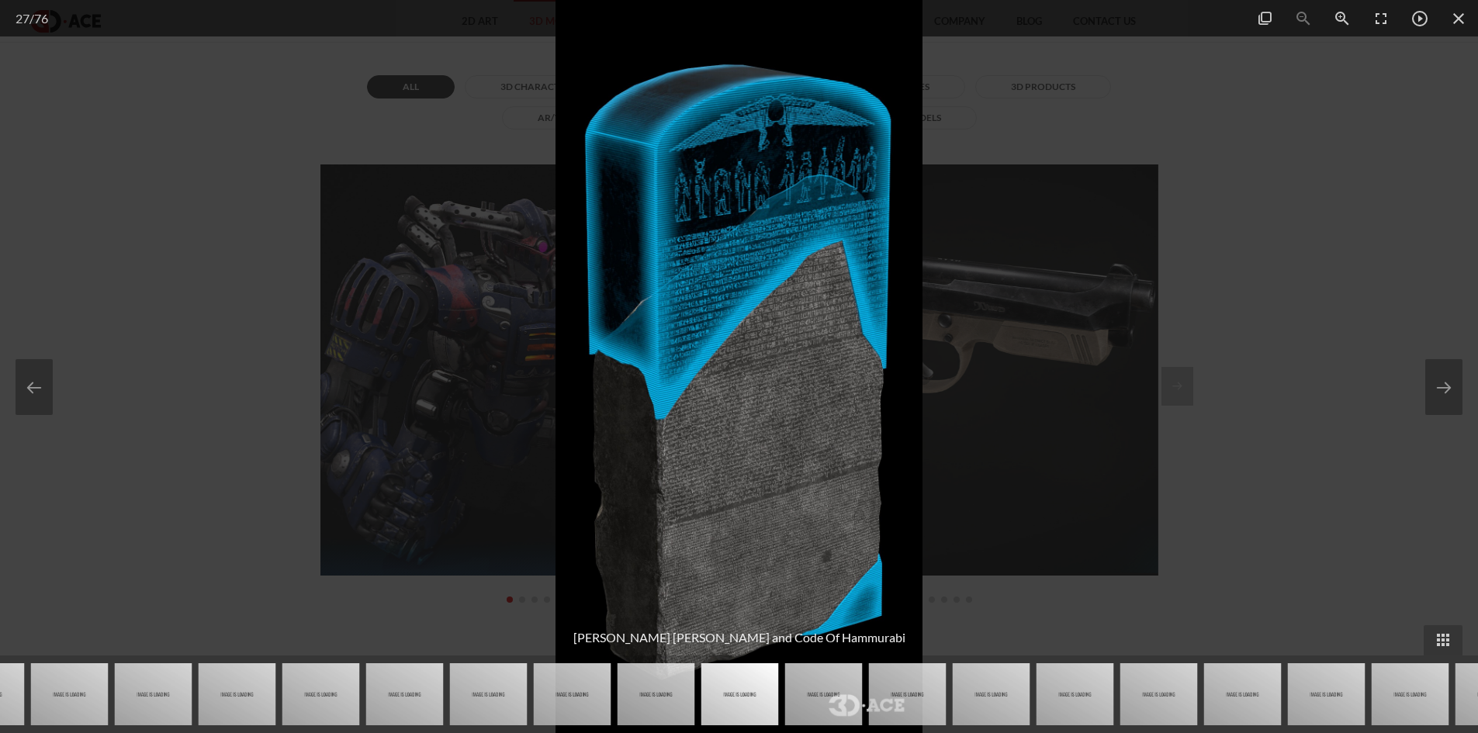
drag, startPoint x: 1148, startPoint y: 406, endPoint x: 699, endPoint y: 419, distance: 449.3
click at [791, 404] on div at bounding box center [739, 366] width 1478 height 733
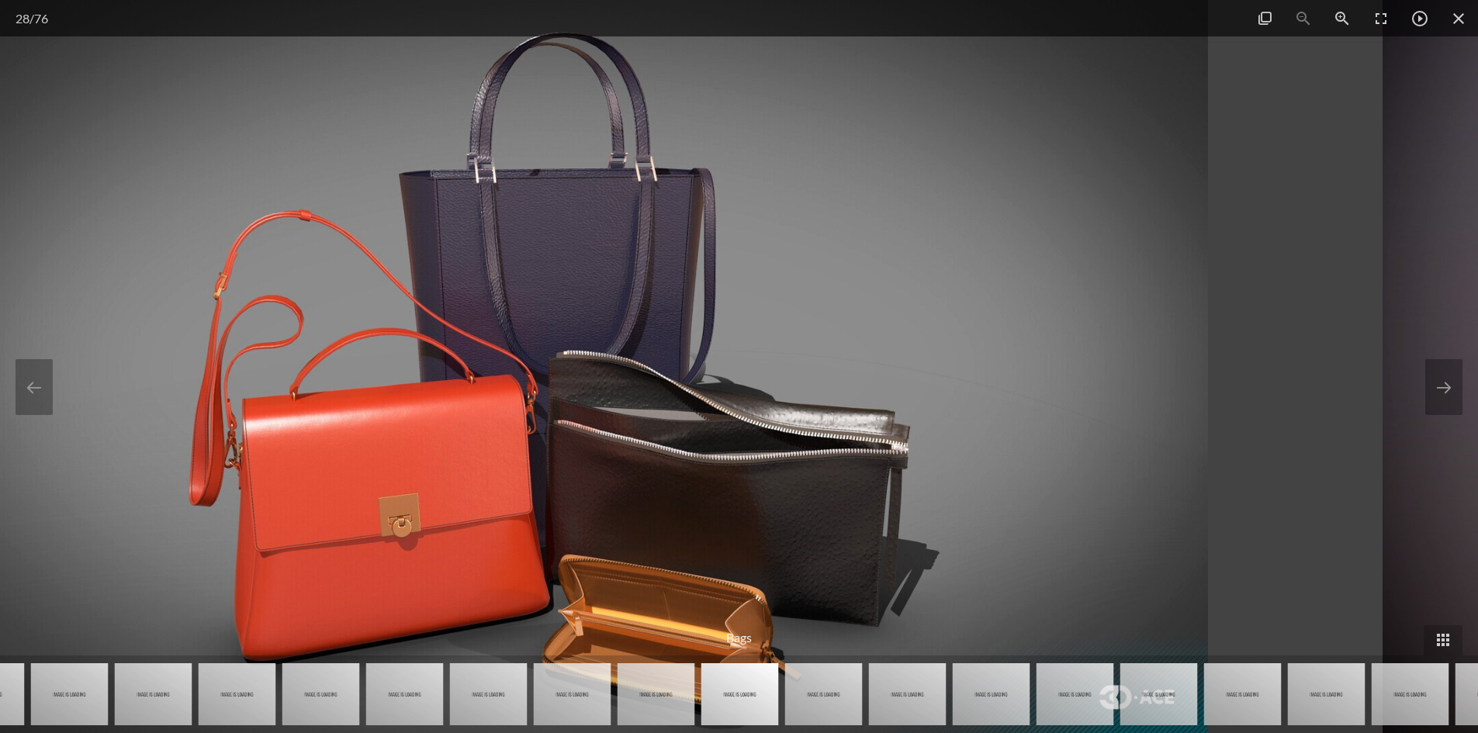
drag, startPoint x: 1126, startPoint y: 366, endPoint x: 810, endPoint y: 396, distance: 317.9
click at [870, 393] on img at bounding box center [556, 366] width 1303 height 733
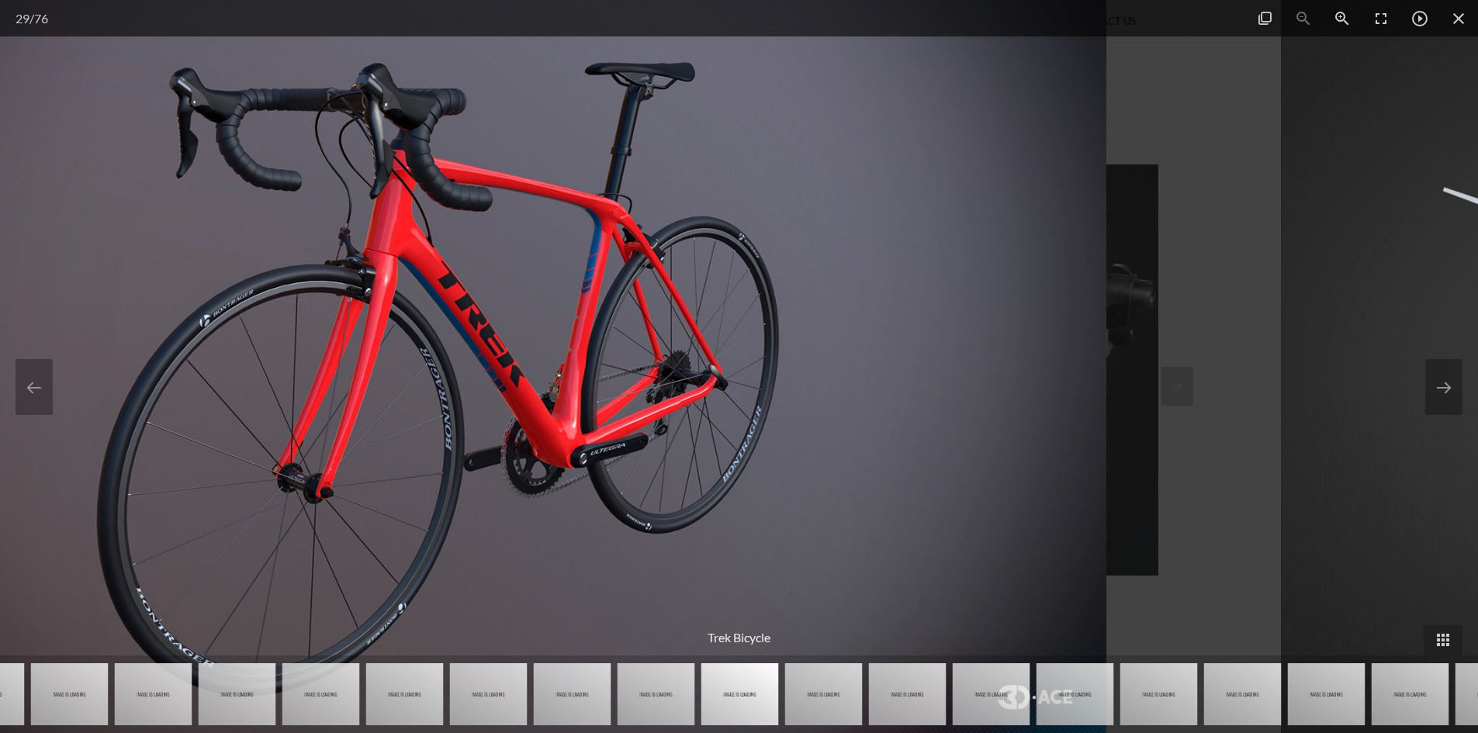
drag, startPoint x: 1126, startPoint y: 424, endPoint x: 606, endPoint y: 426, distance: 520.5
click at [764, 426] on img at bounding box center [454, 366] width 1303 height 733
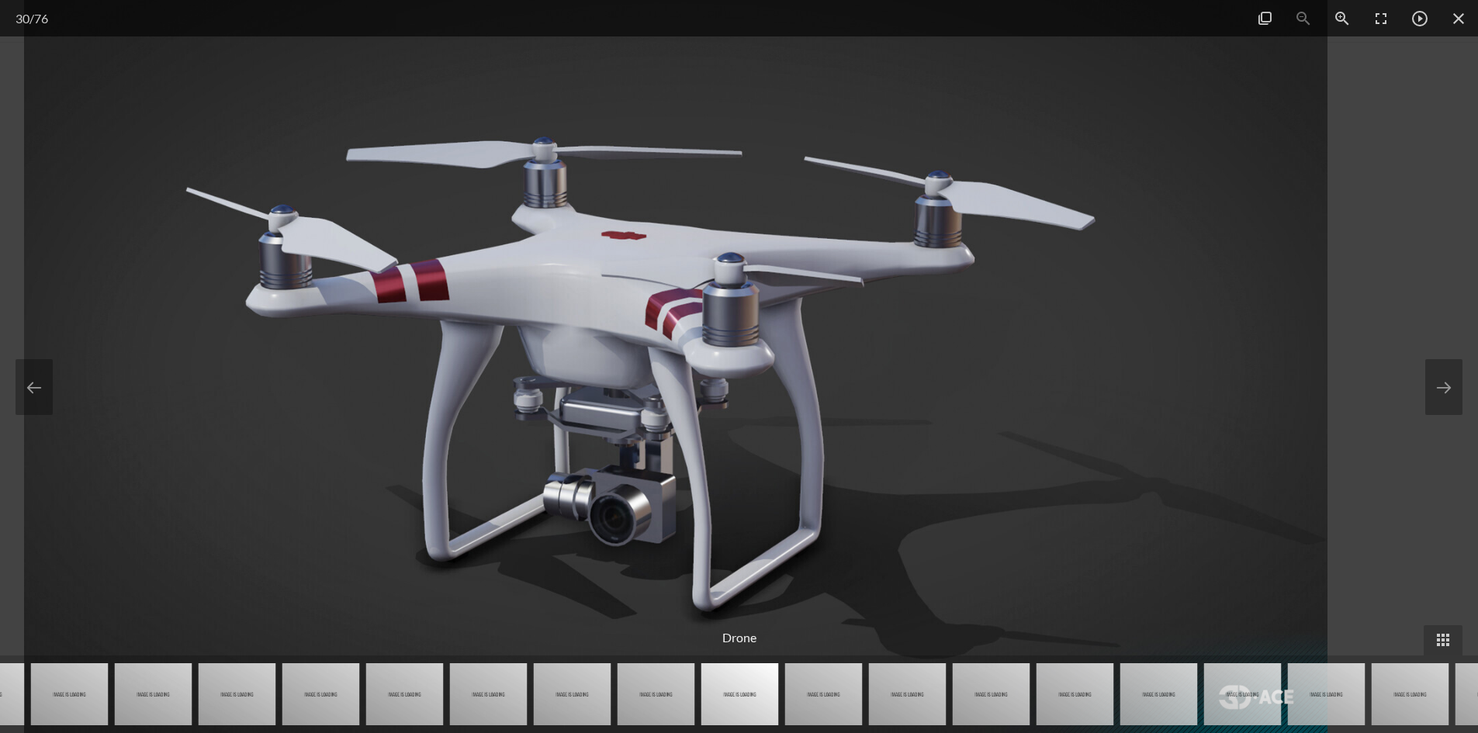
drag, startPoint x: 1013, startPoint y: 386, endPoint x: 517, endPoint y: 437, distance: 499.1
click at [628, 421] on img at bounding box center [675, 366] width 1303 height 733
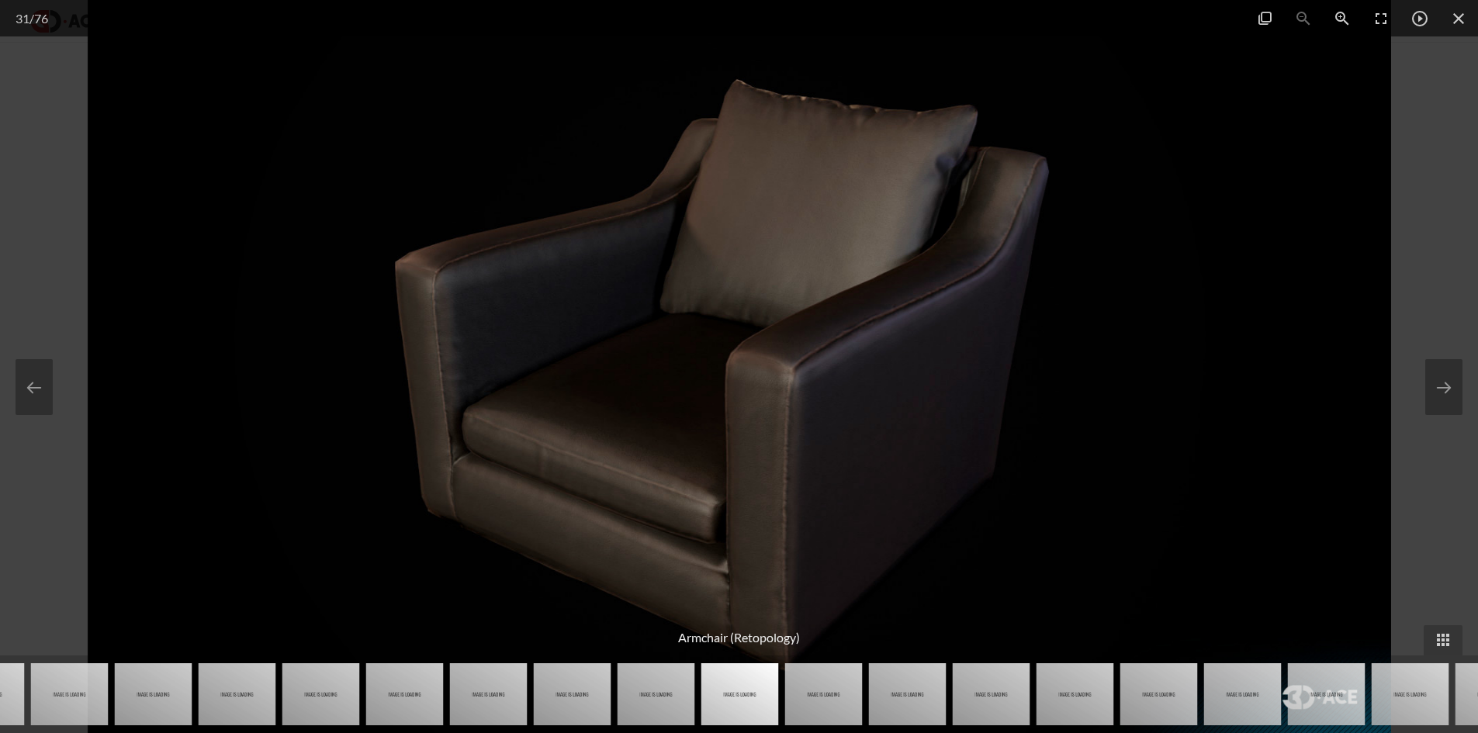
drag, startPoint x: 1184, startPoint y: 387, endPoint x: 585, endPoint y: 468, distance: 605.0
click at [752, 444] on img at bounding box center [739, 366] width 1303 height 733
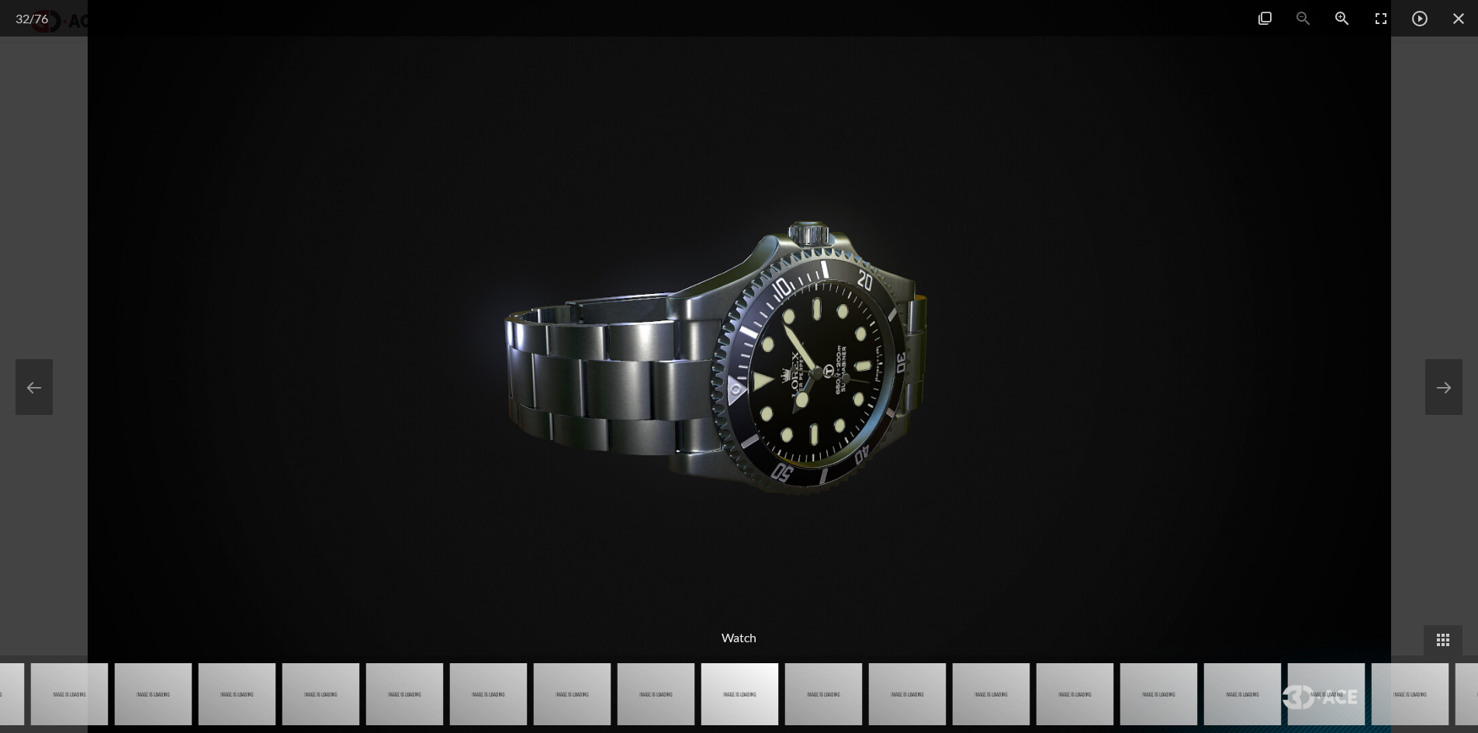
drag, startPoint x: 1055, startPoint y: 472, endPoint x: 0, endPoint y: 676, distance: 1074.3
click at [389, 539] on img at bounding box center [739, 366] width 1303 height 733
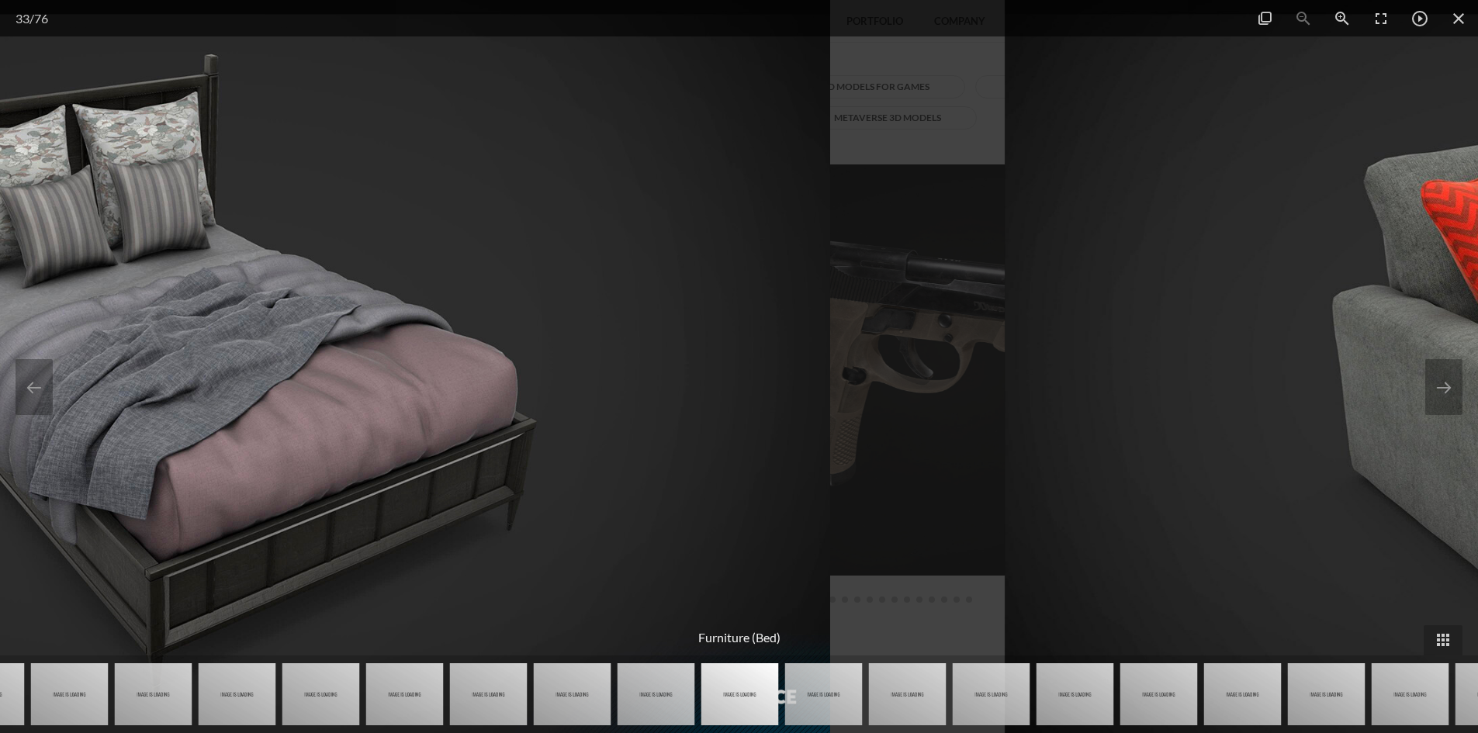
drag, startPoint x: 1131, startPoint y: 423, endPoint x: 0, endPoint y: 722, distance: 1169.9
click at [202, 586] on img at bounding box center [178, 366] width 1303 height 733
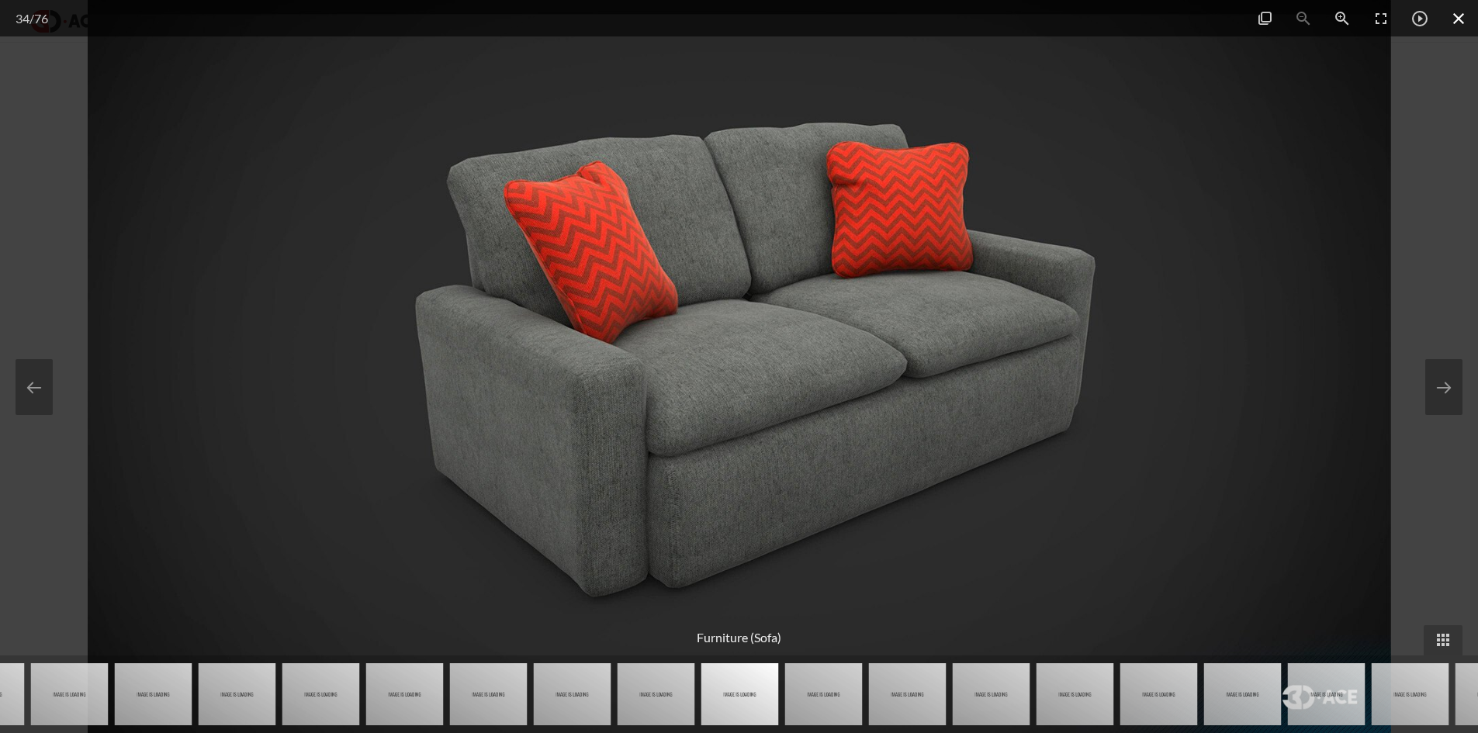
click at [1464, 17] on span at bounding box center [1458, 18] width 39 height 36
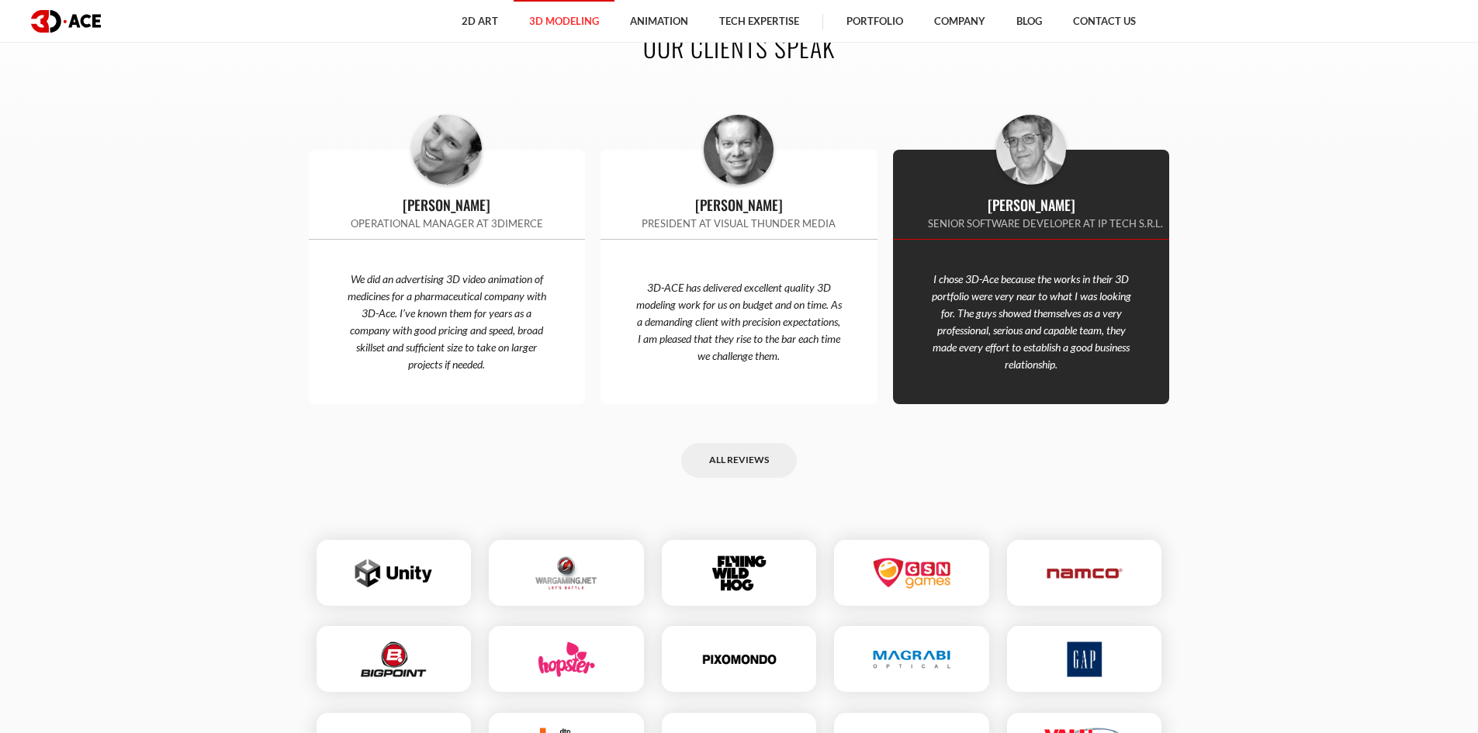
scroll to position [3103, 0]
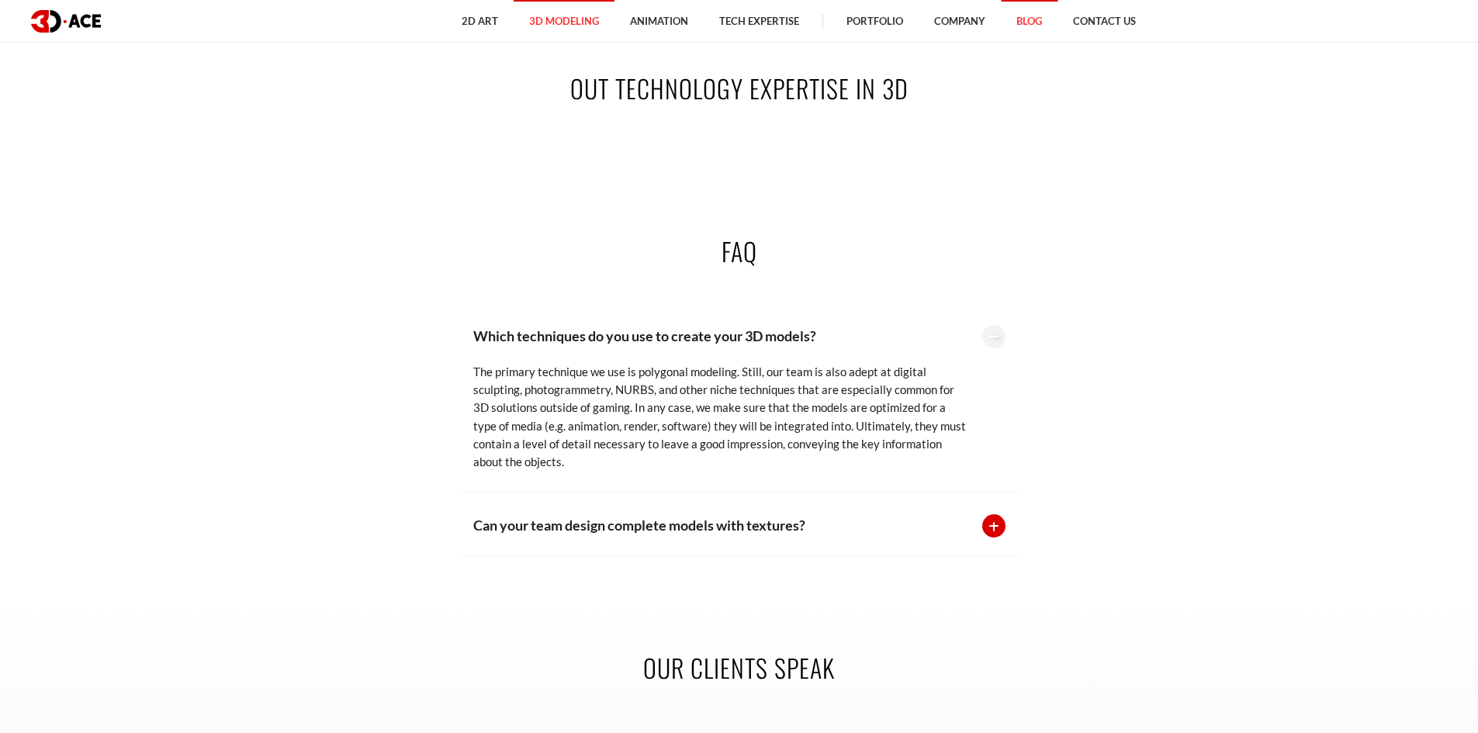
click at [1027, 18] on link "Blog" at bounding box center [1029, 21] width 57 height 43
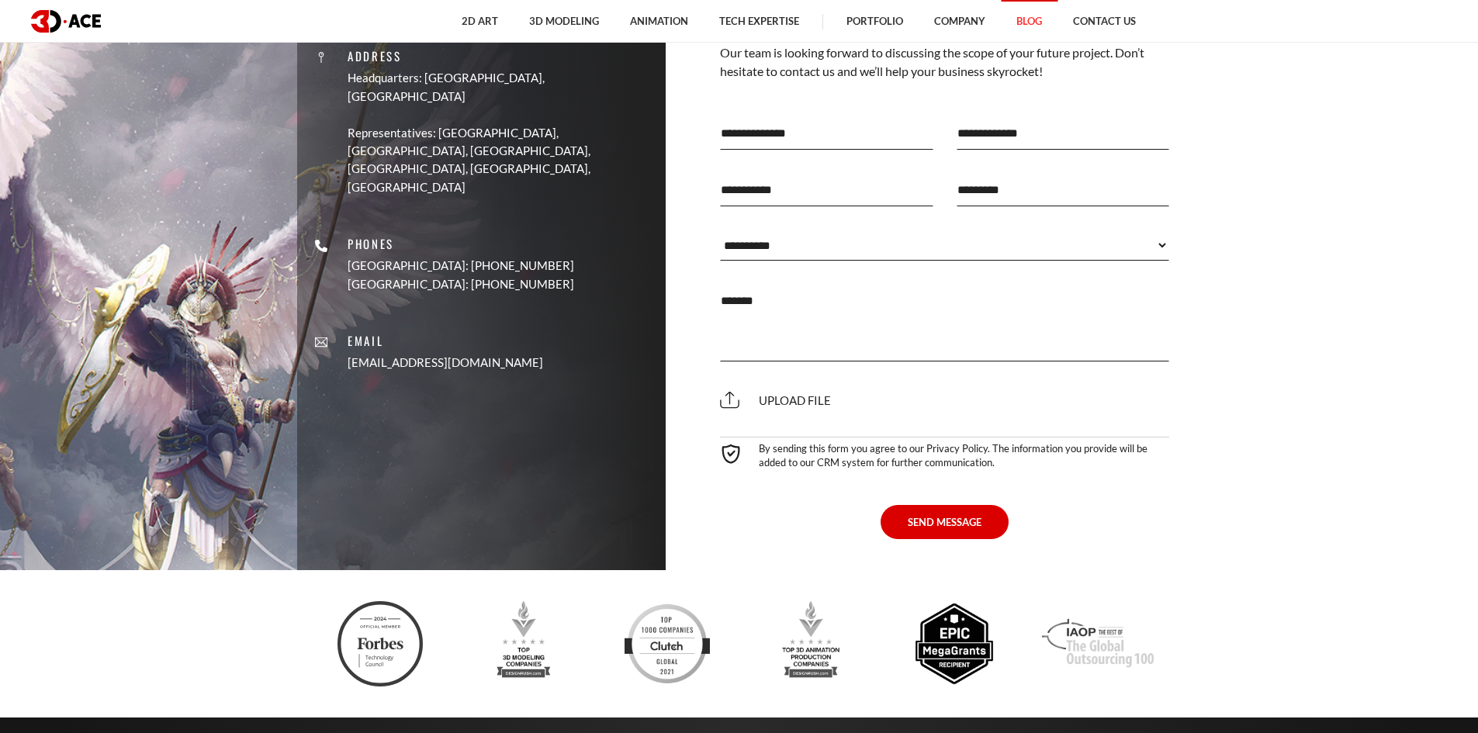
scroll to position [4189, 0]
